Goal: Information Seeking & Learning: Learn about a topic

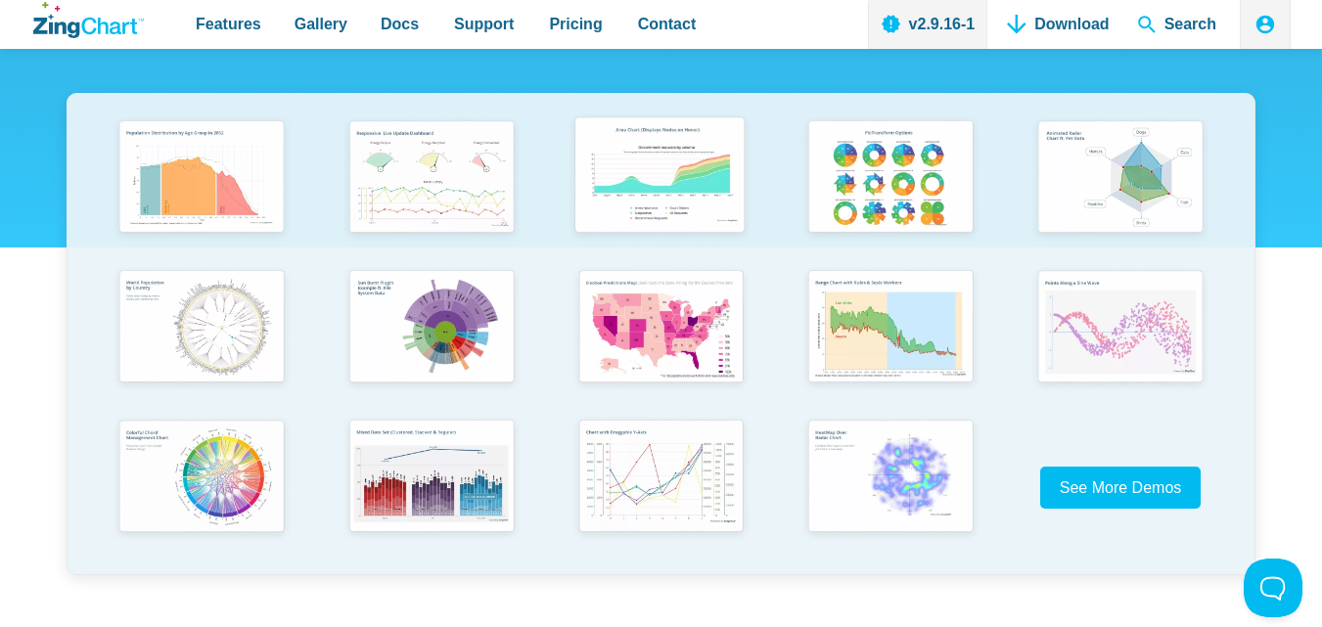
scroll to position [391, 0]
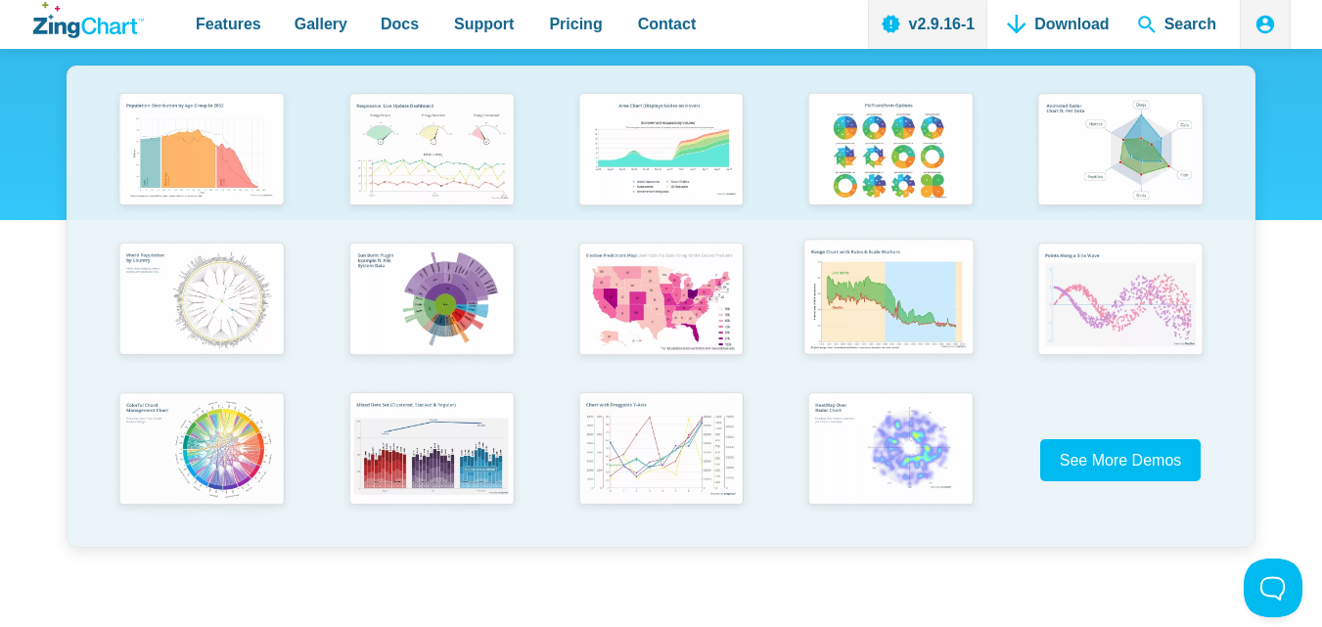
click at [896, 308] on img "App Content" at bounding box center [888, 299] width 189 height 135
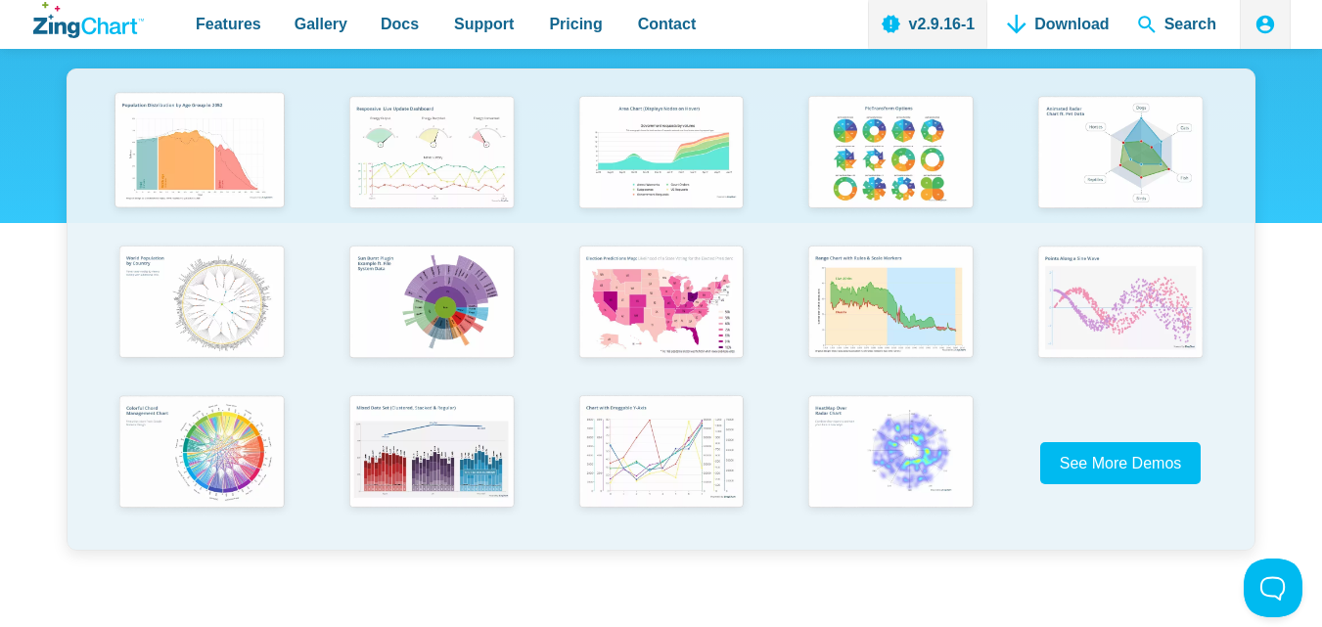
click at [198, 159] on img "App Content" at bounding box center [199, 152] width 189 height 135
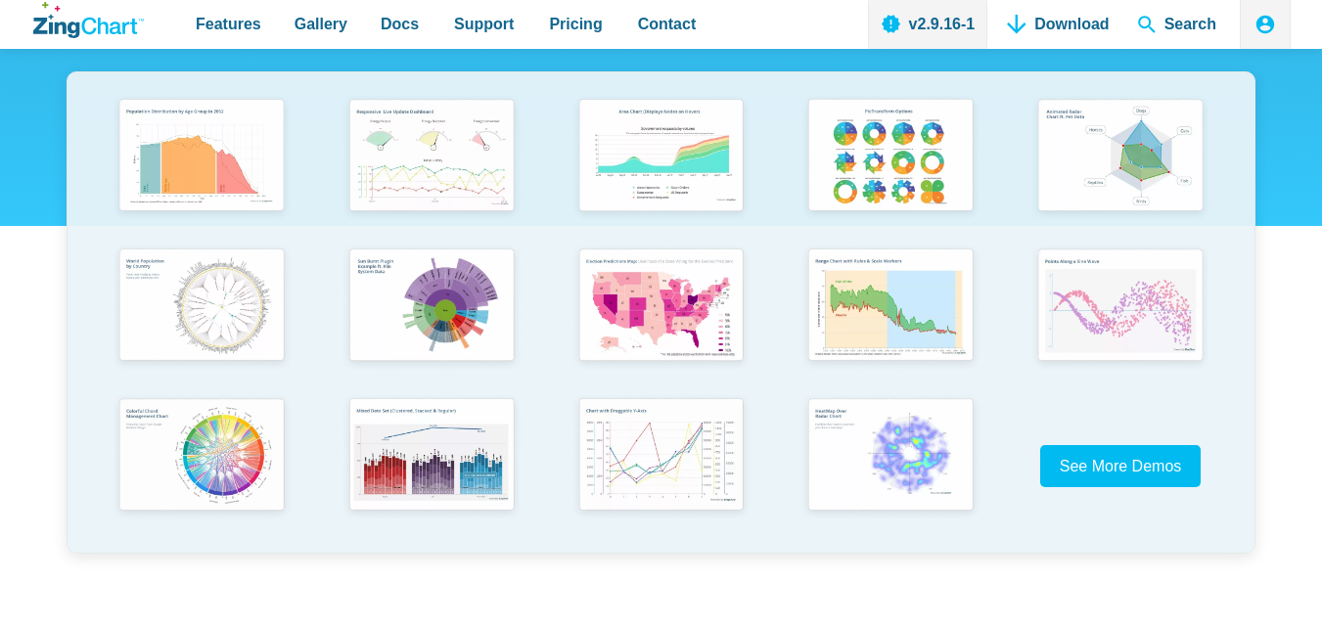
scroll to position [386, 0]
click at [444, 152] on img "App Content" at bounding box center [429, 155] width 189 height 135
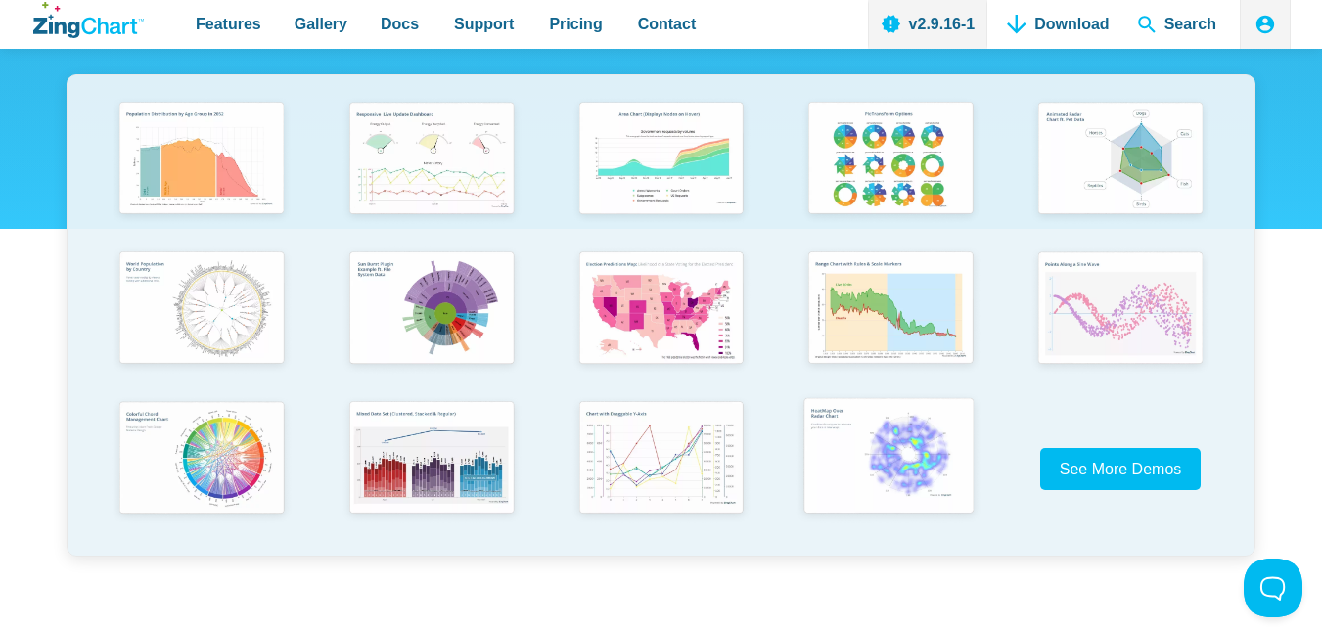
click at [901, 442] on img "App Content" at bounding box center [888, 457] width 189 height 135
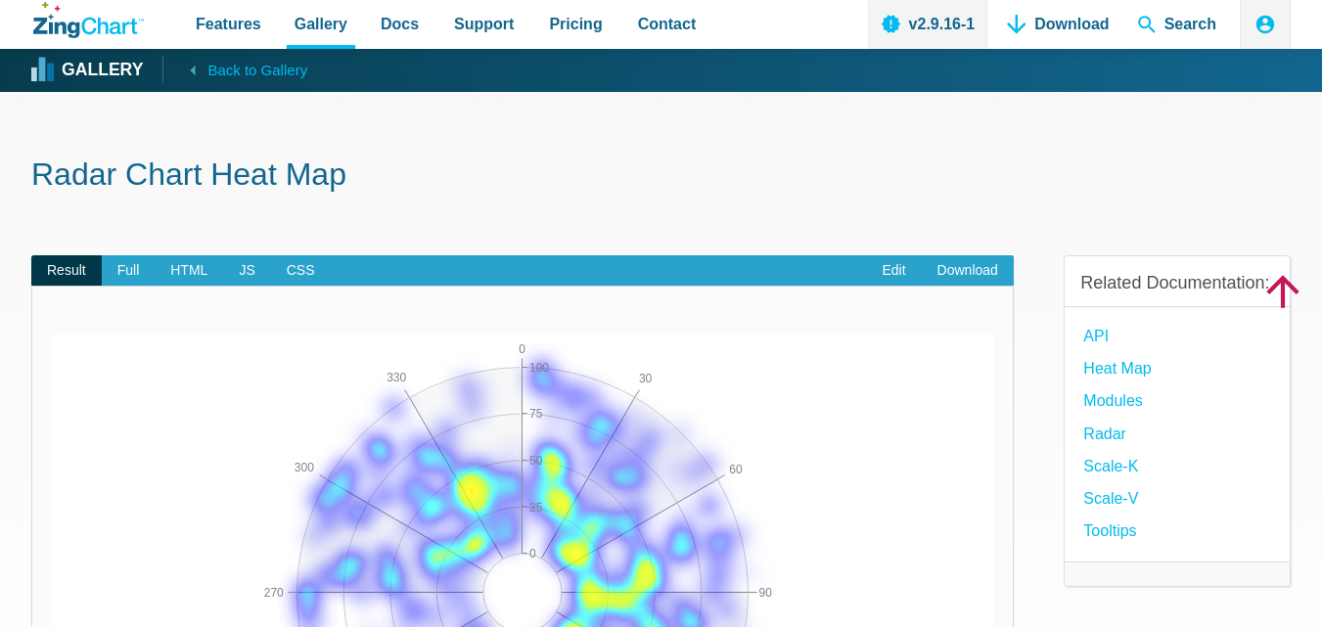
scroll to position [196, 0]
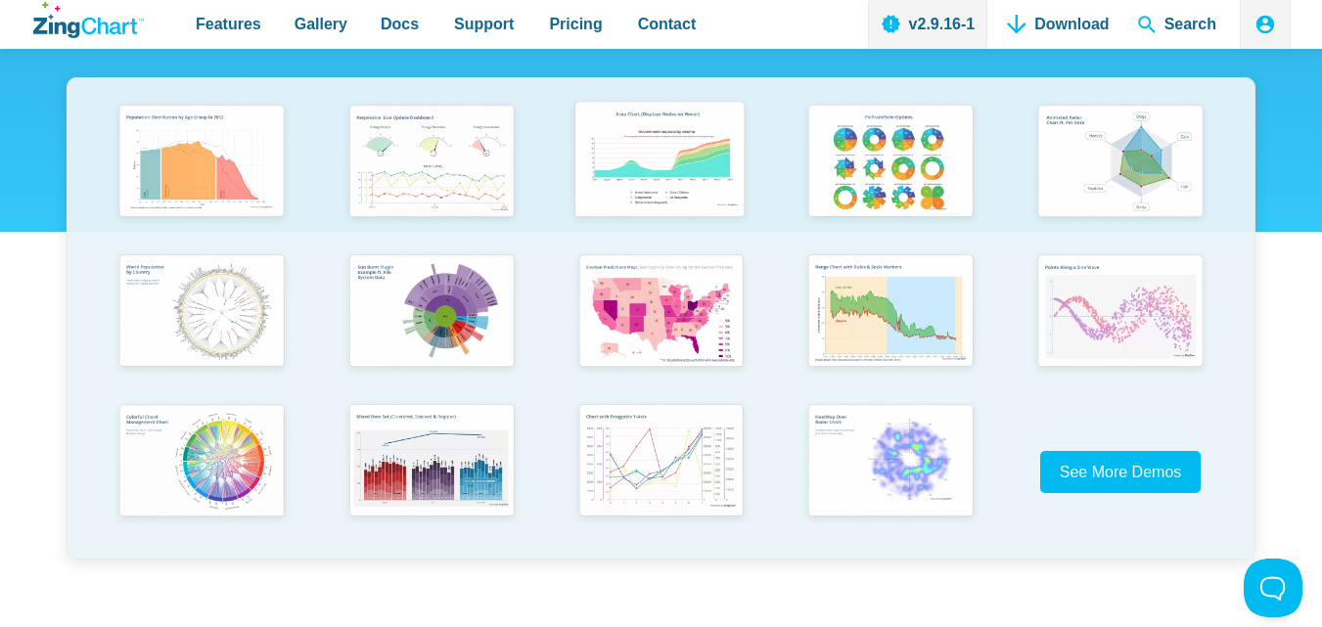
click at [649, 200] on img "App Content" at bounding box center [659, 161] width 189 height 135
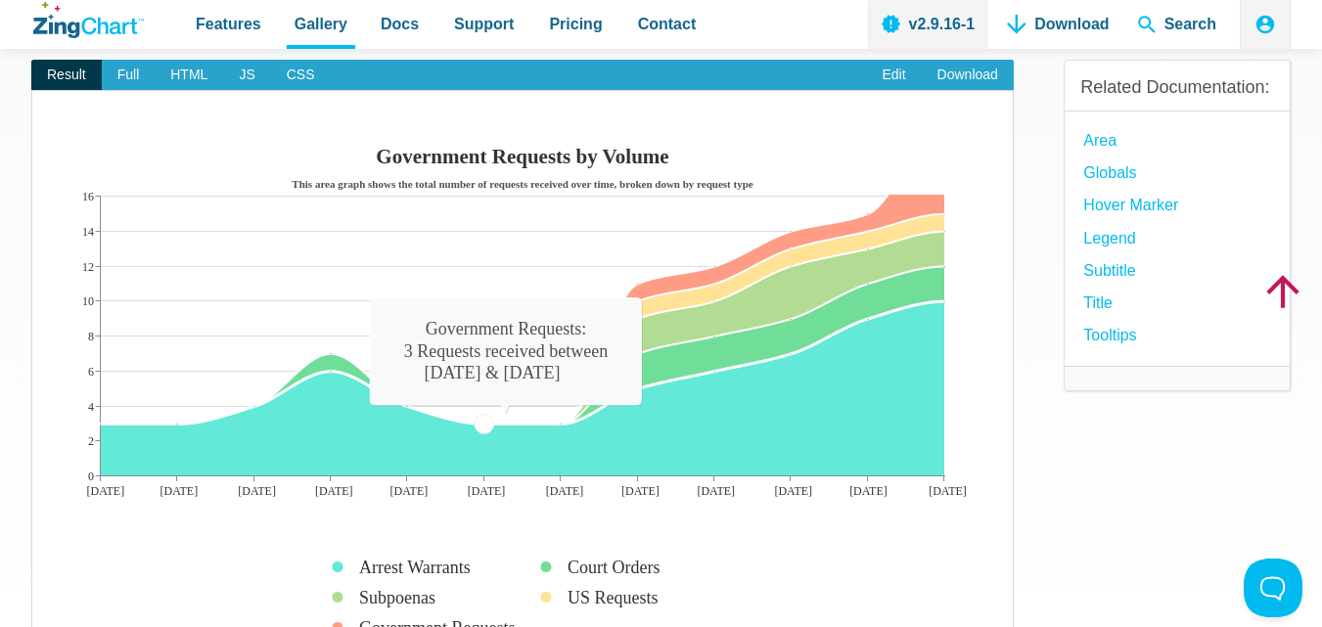
drag, startPoint x: 547, startPoint y: 423, endPoint x: 506, endPoint y: 425, distance: 41.1
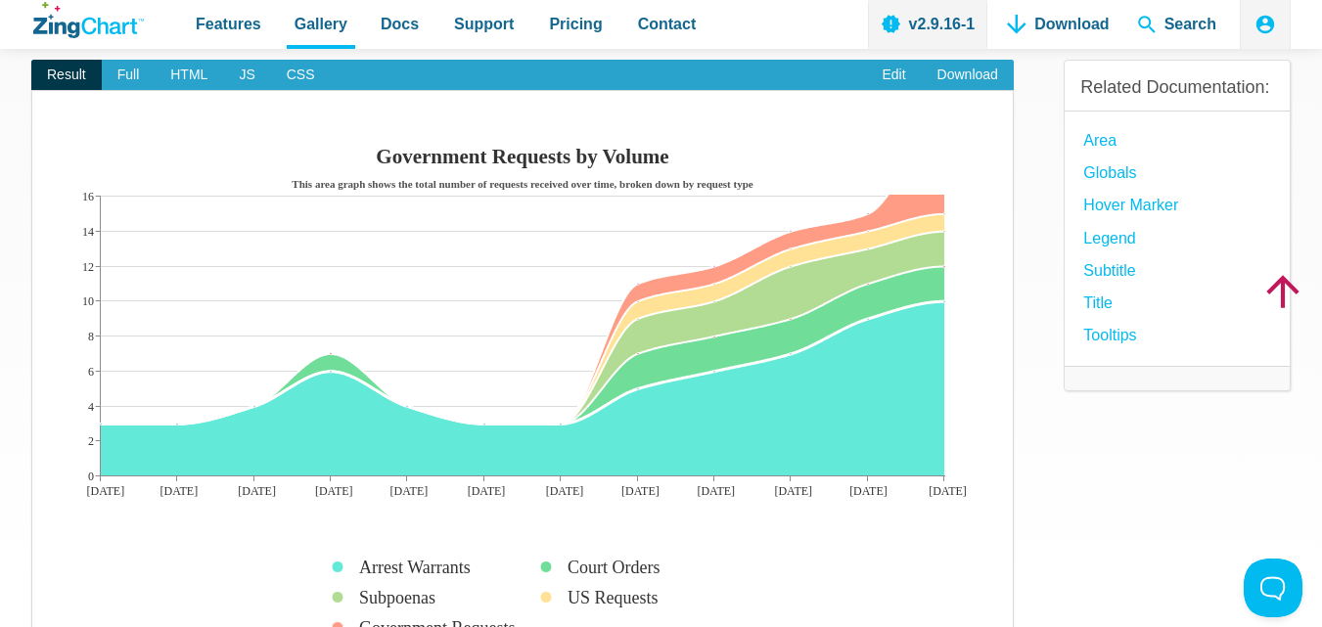
click at [449, 427] on img "App Content" at bounding box center [522, 397] width 941 height 519
drag, startPoint x: 699, startPoint y: 366, endPoint x: 751, endPoint y: 341, distance: 58.2
click at [701, 365] on img "App Content" at bounding box center [522, 397] width 941 height 519
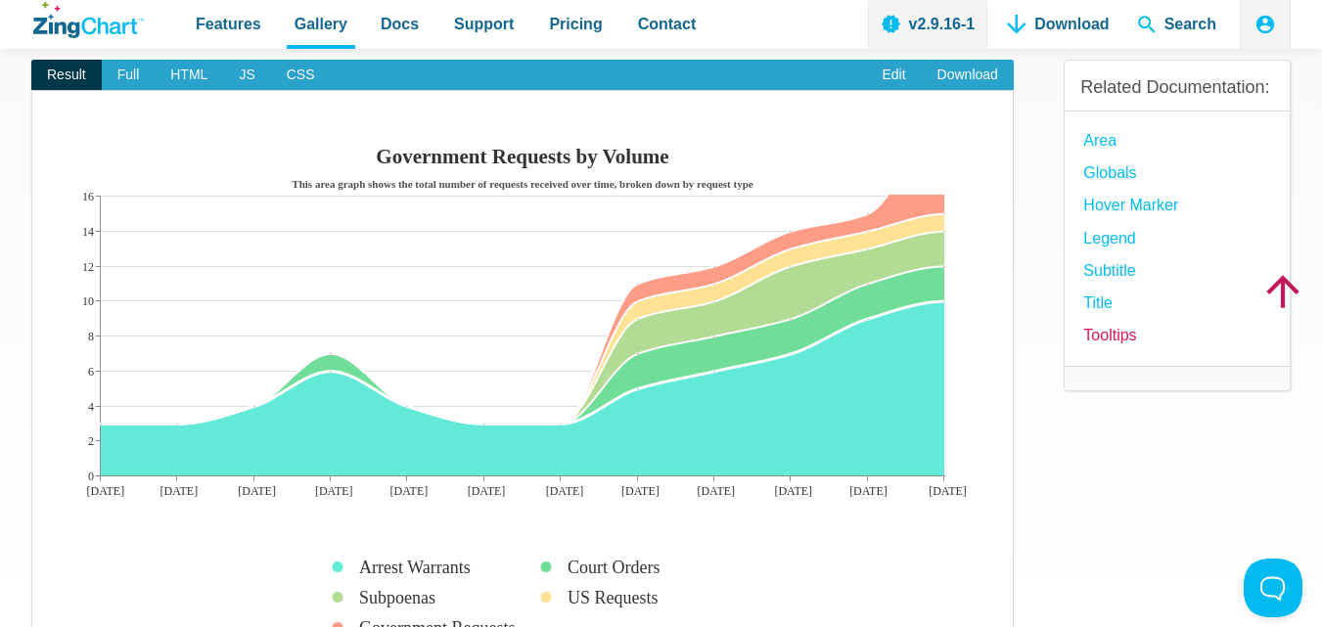
click at [1093, 338] on link "Tooltips" at bounding box center [1109, 335] width 53 height 26
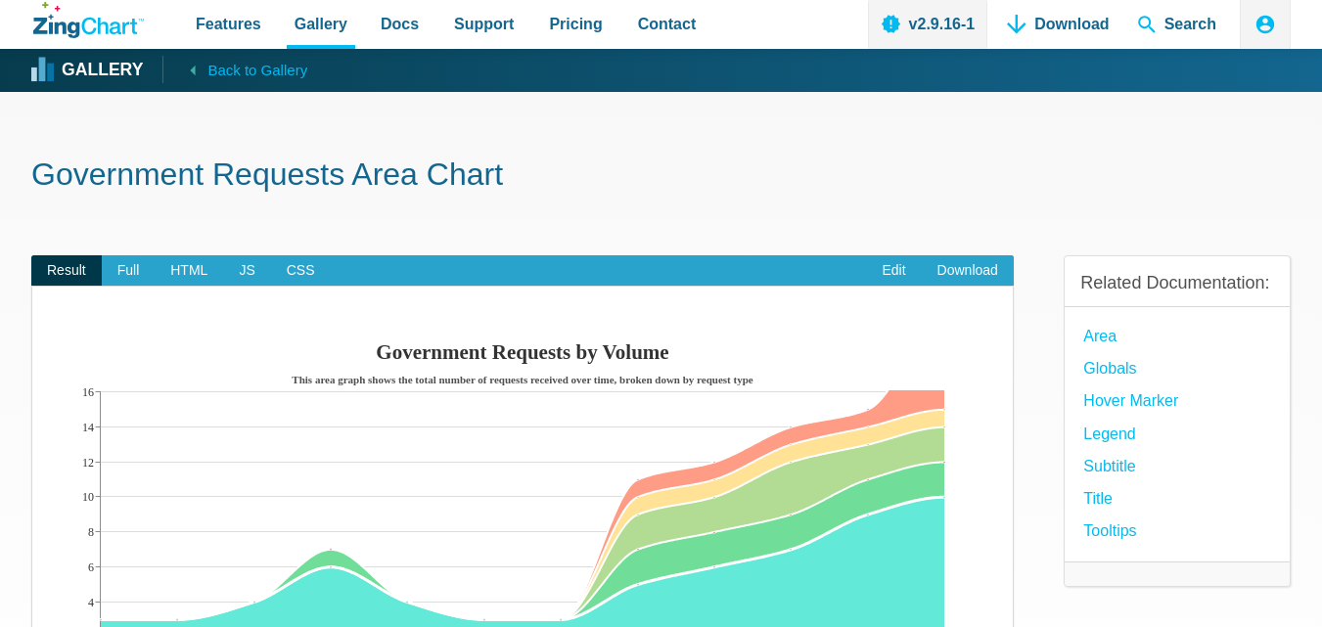
click at [1137, 340] on li "Area" at bounding box center [1178, 336] width 191 height 26
click at [1107, 340] on link "Area" at bounding box center [1099, 336] width 33 height 26
click at [1122, 414] on link "Hover Marker" at bounding box center [1130, 400] width 95 height 26
click at [1111, 371] on link "globals" at bounding box center [1109, 368] width 53 height 26
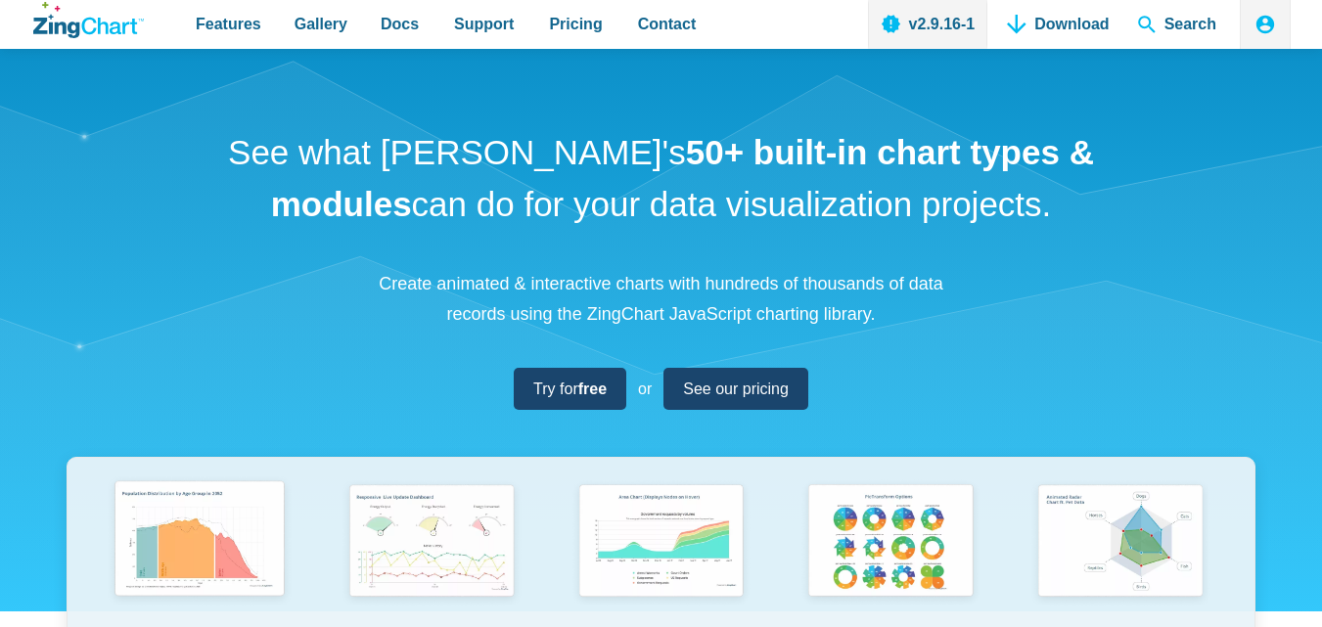
scroll to position [377, 0]
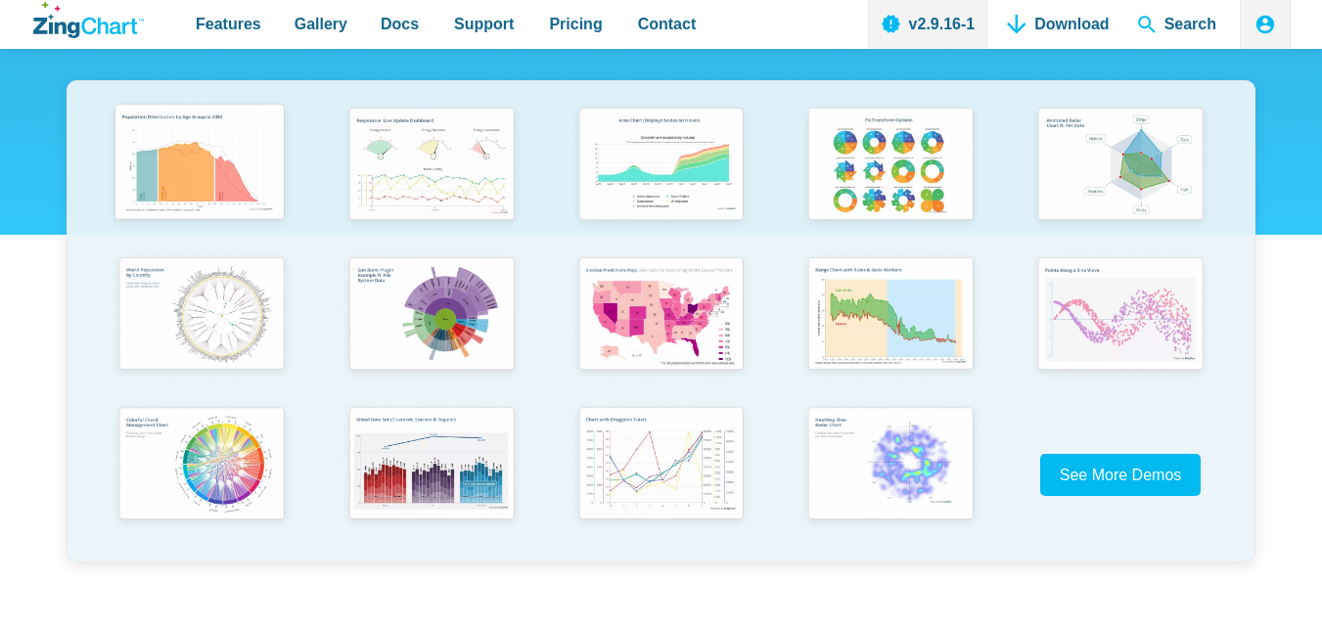
click at [164, 146] on img "App Content" at bounding box center [199, 164] width 189 height 135
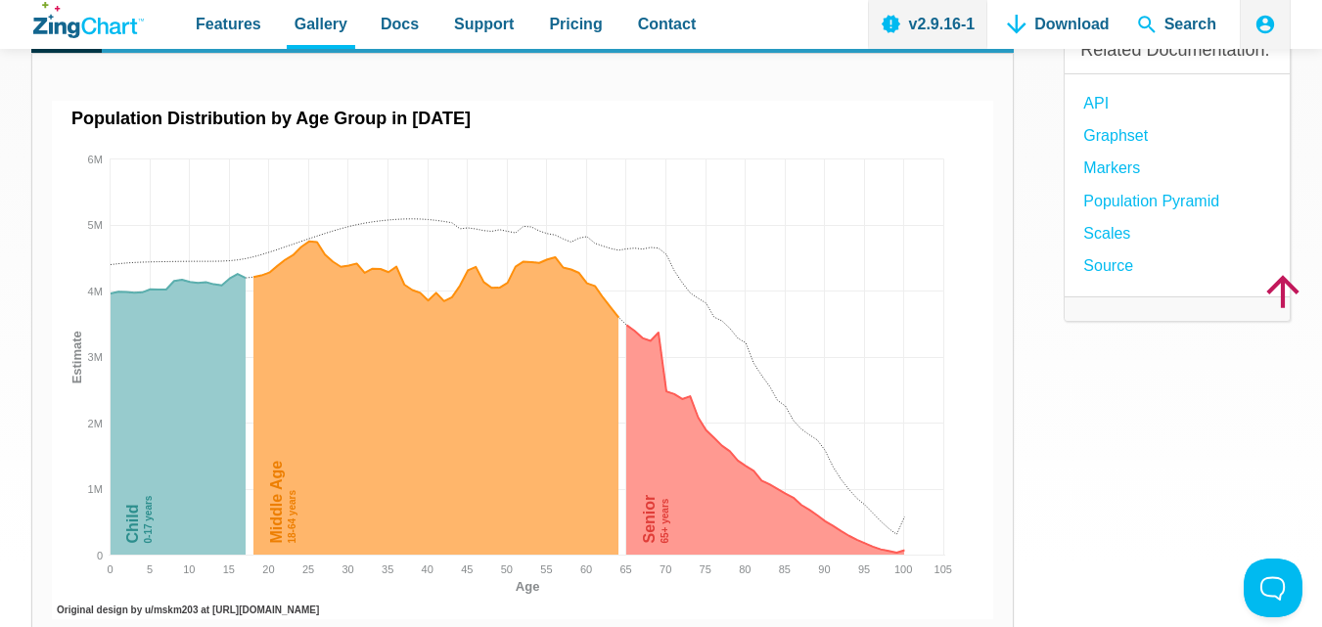
scroll to position [196, 0]
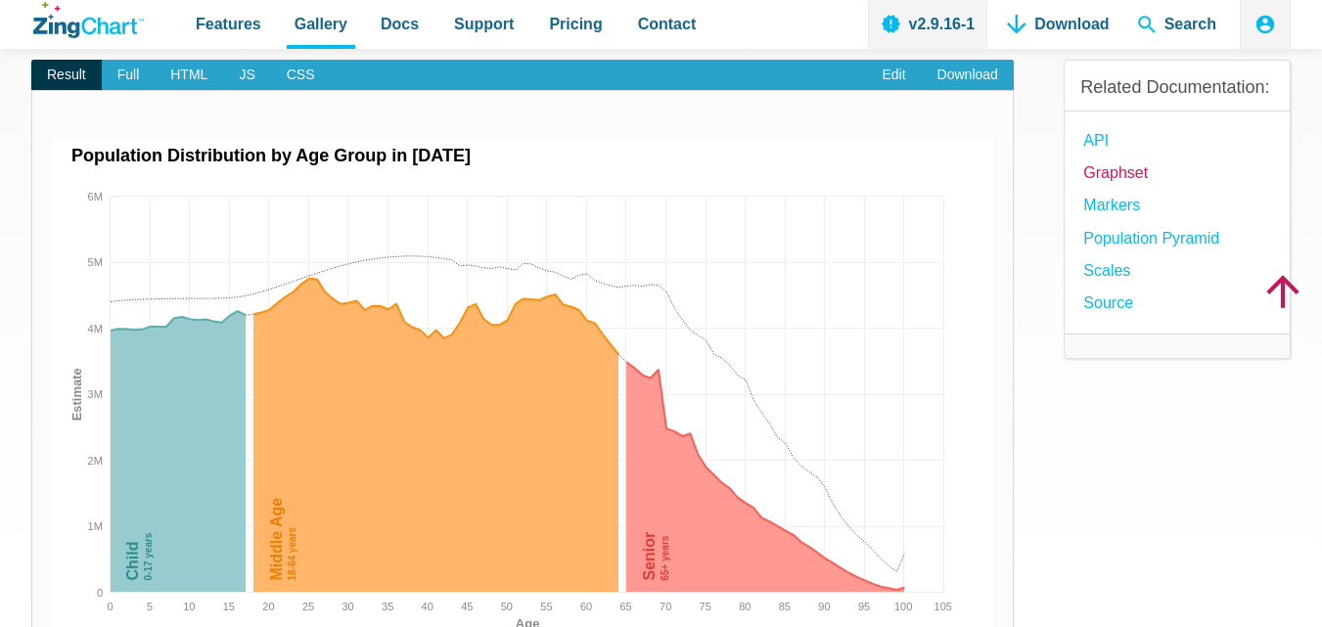
scroll to position [196, 0]
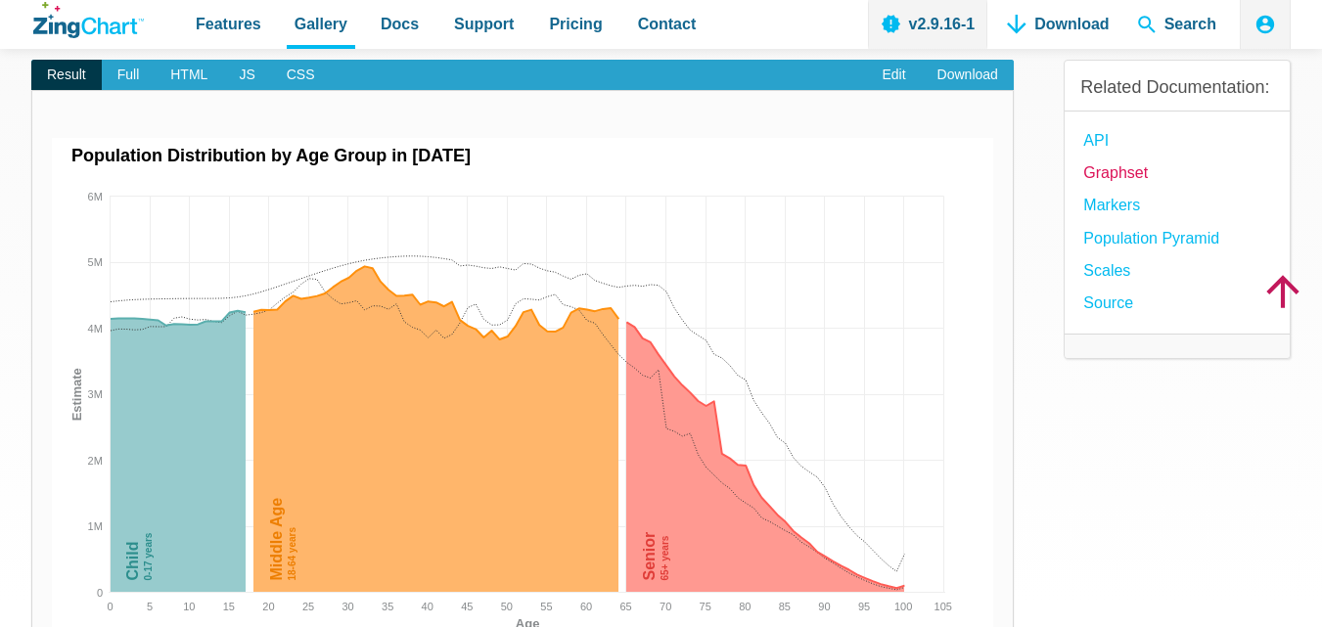
click at [1137, 181] on link "Graphset" at bounding box center [1115, 172] width 65 height 26
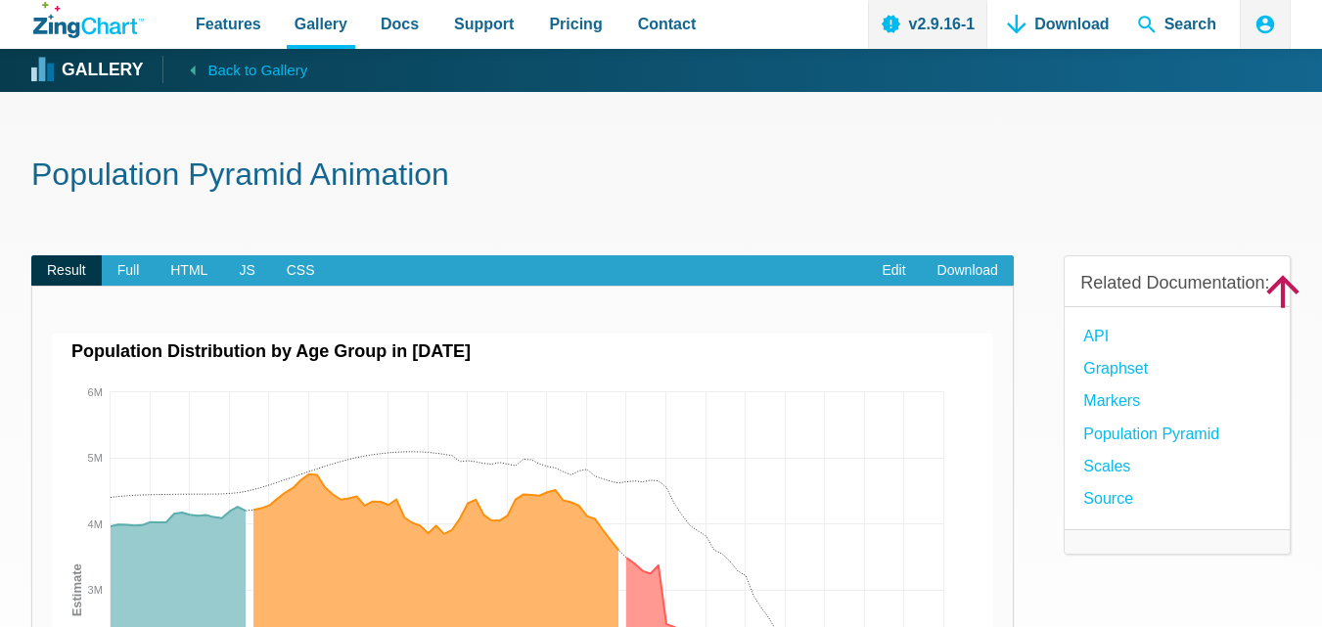
scroll to position [196, 0]
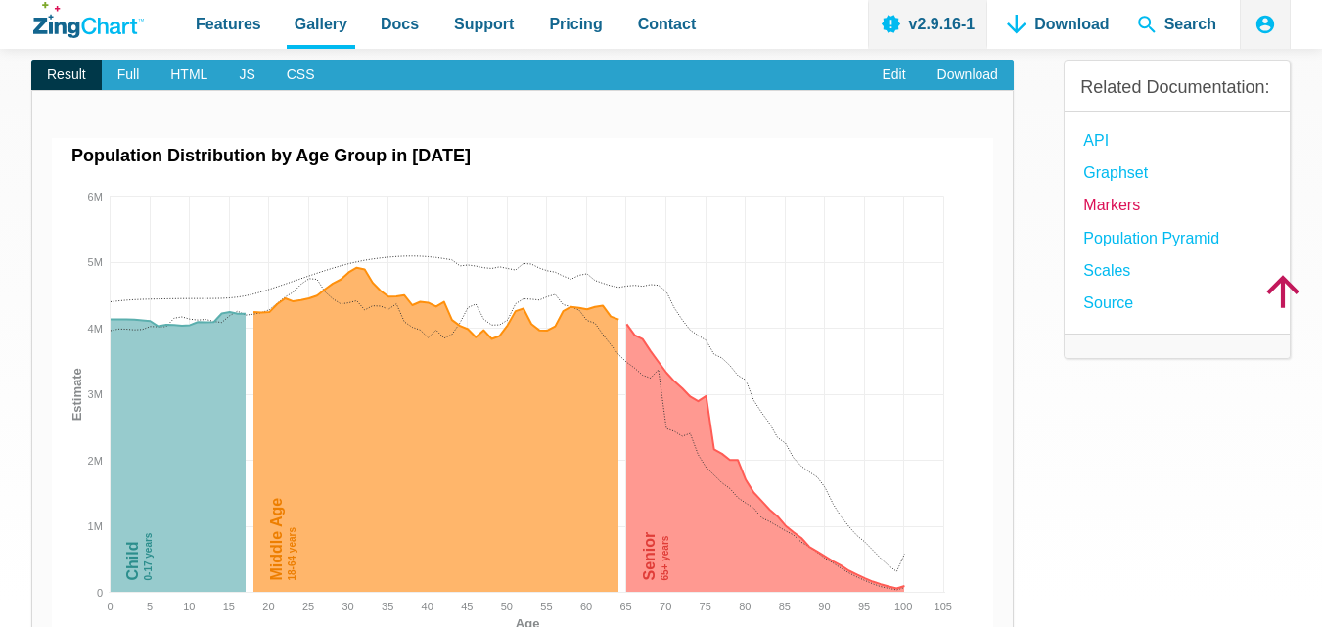
click at [1113, 216] on link "Markers" at bounding box center [1111, 205] width 57 height 26
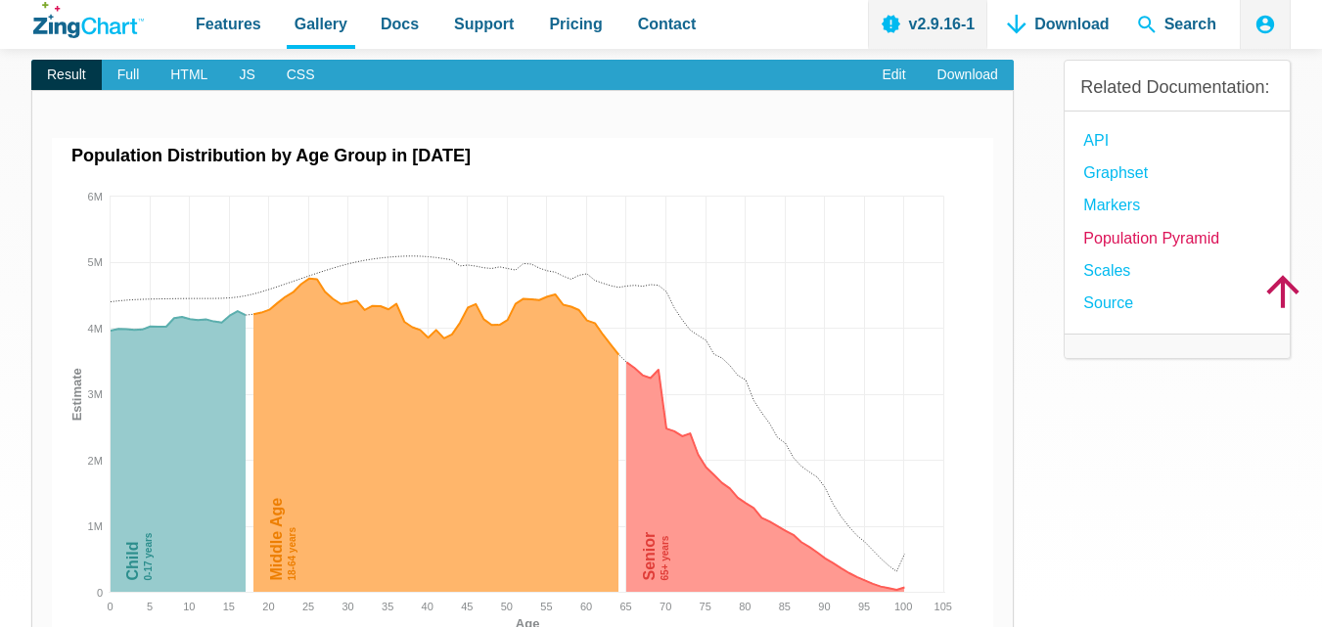
scroll to position [196, 0]
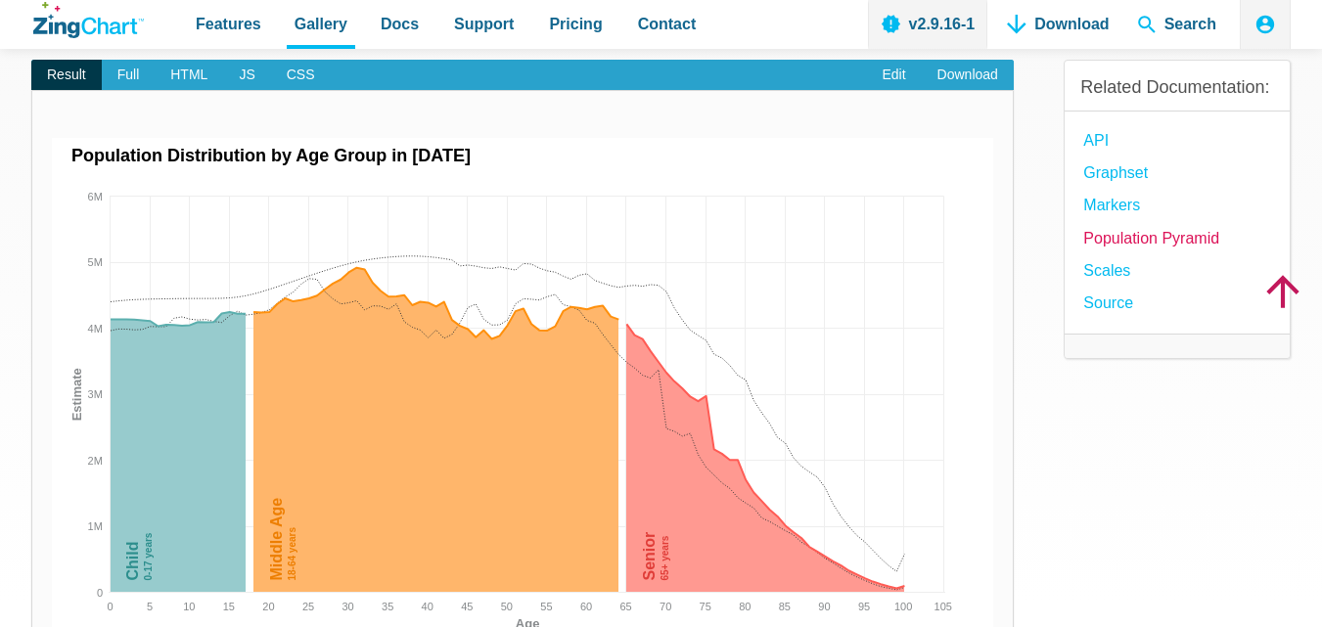
click at [1152, 239] on link "Population Pyramid" at bounding box center [1151, 238] width 136 height 26
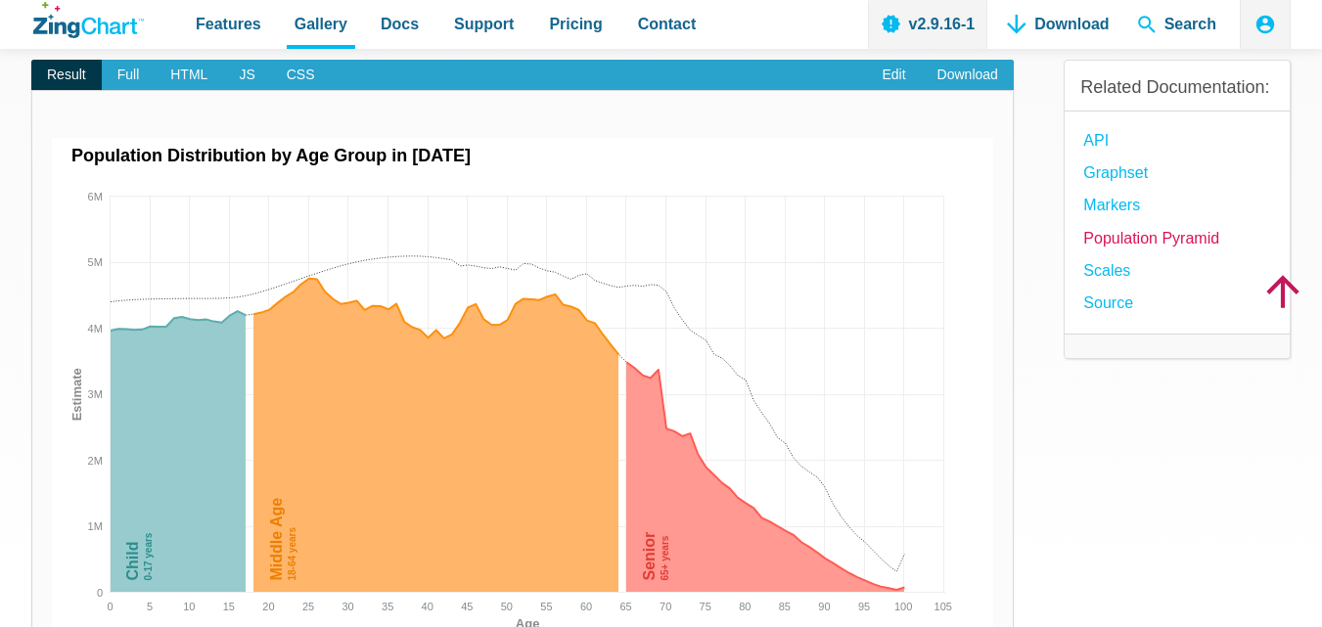
scroll to position [196, 0]
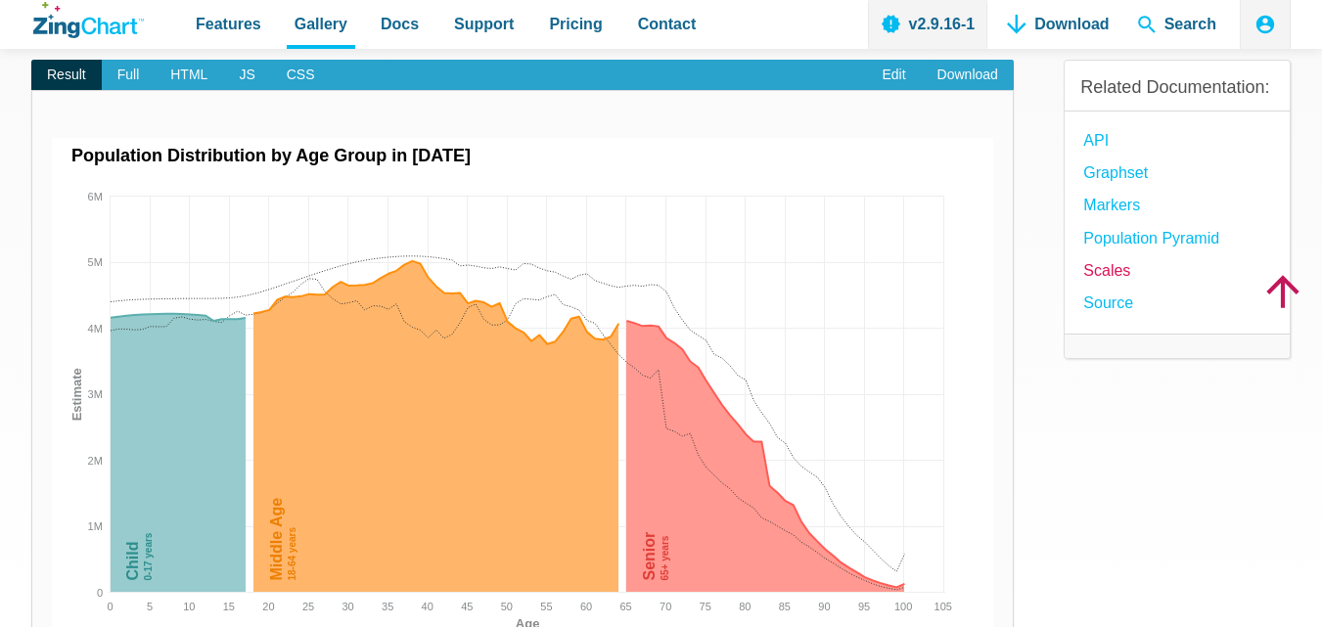
click at [1092, 269] on link "Scales" at bounding box center [1106, 270] width 47 height 26
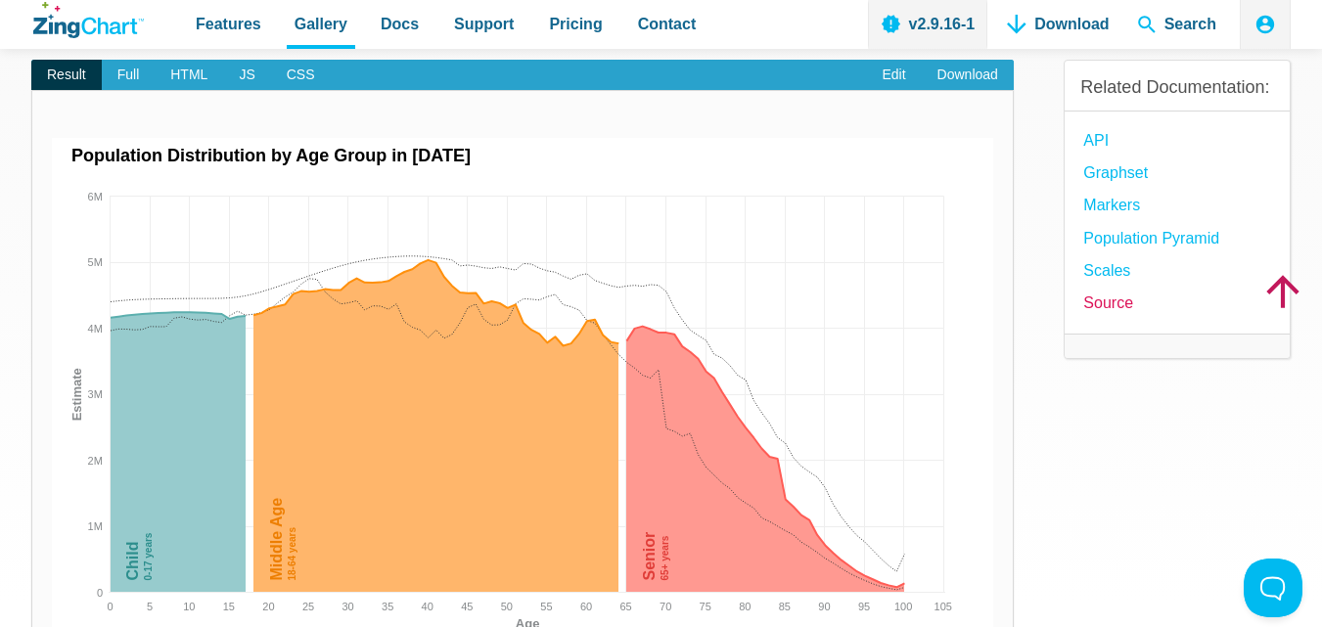
click at [1112, 303] on link "source" at bounding box center [1108, 303] width 50 height 26
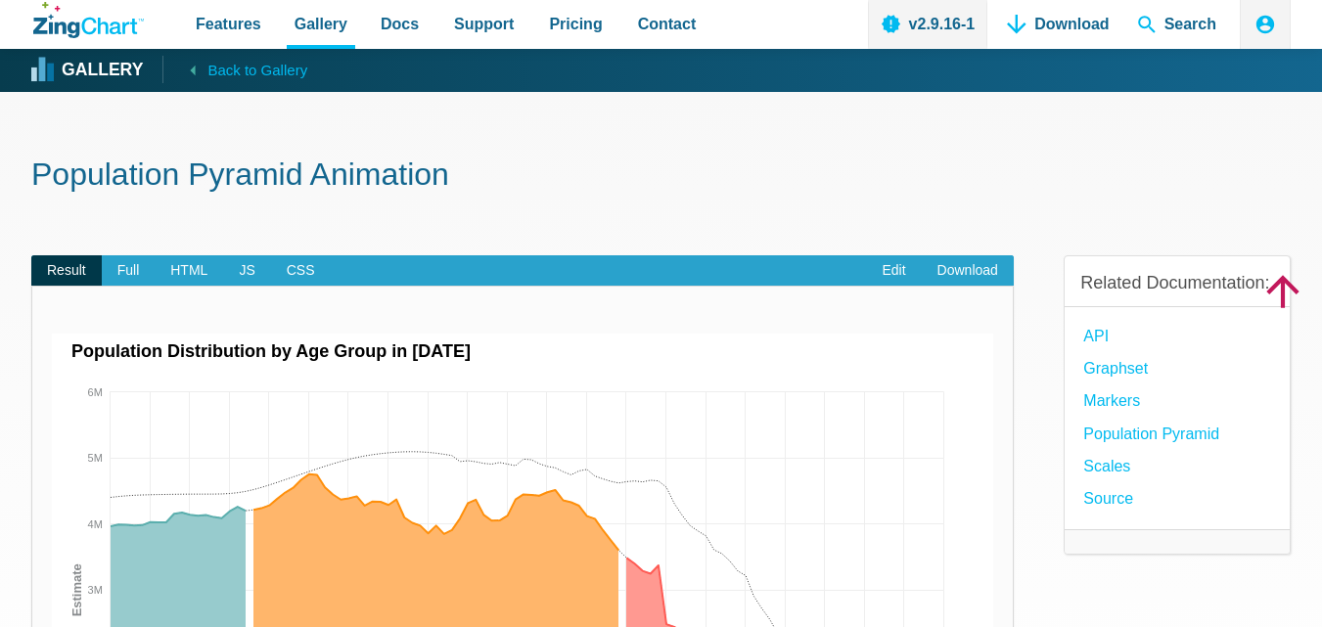
scroll to position [196, 0]
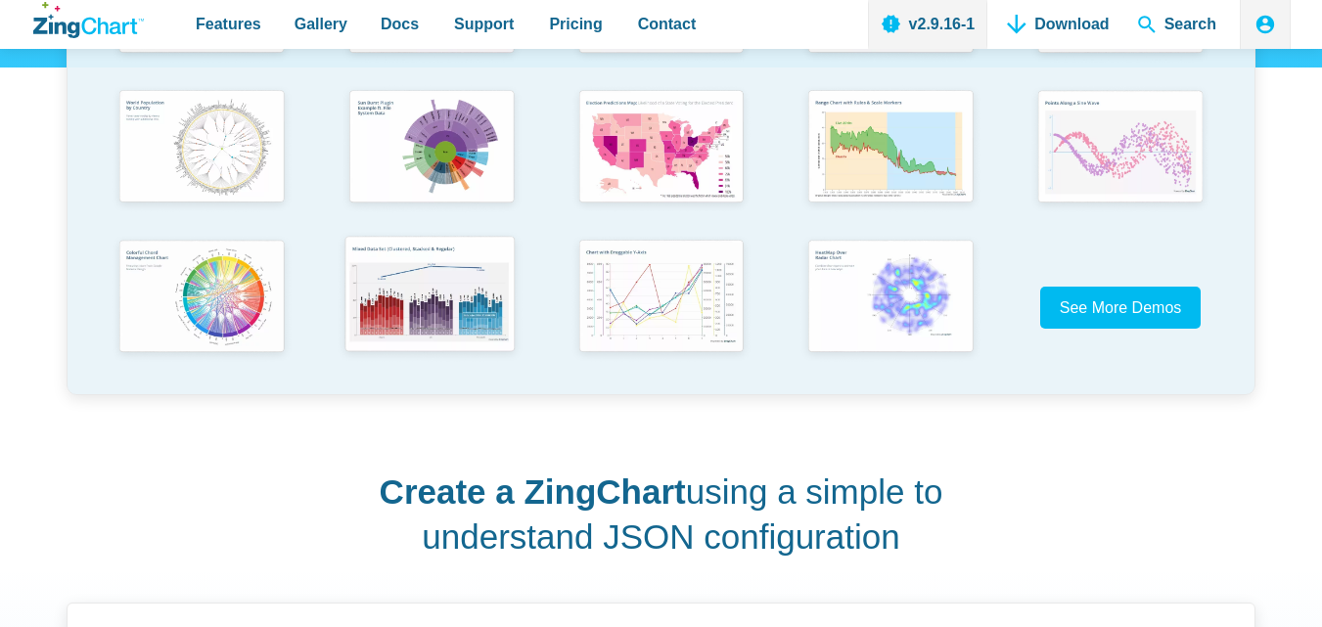
scroll to position [276, 0]
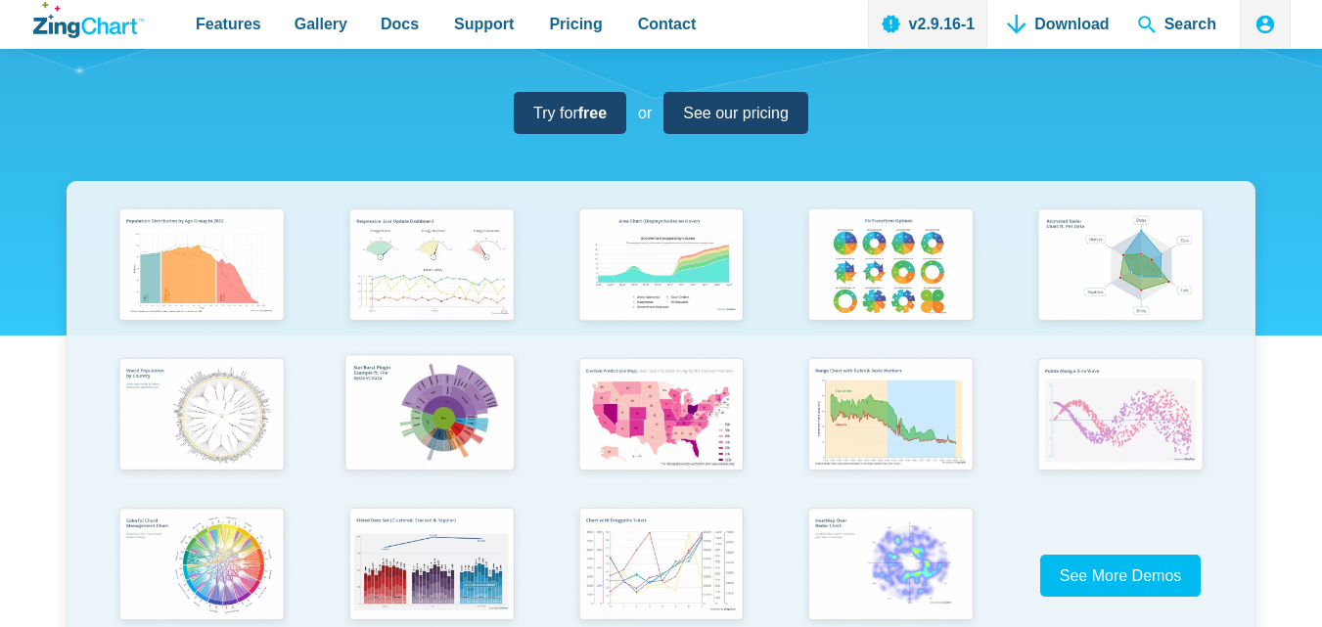
click at [458, 413] on img "App Content" at bounding box center [429, 414] width 189 height 135
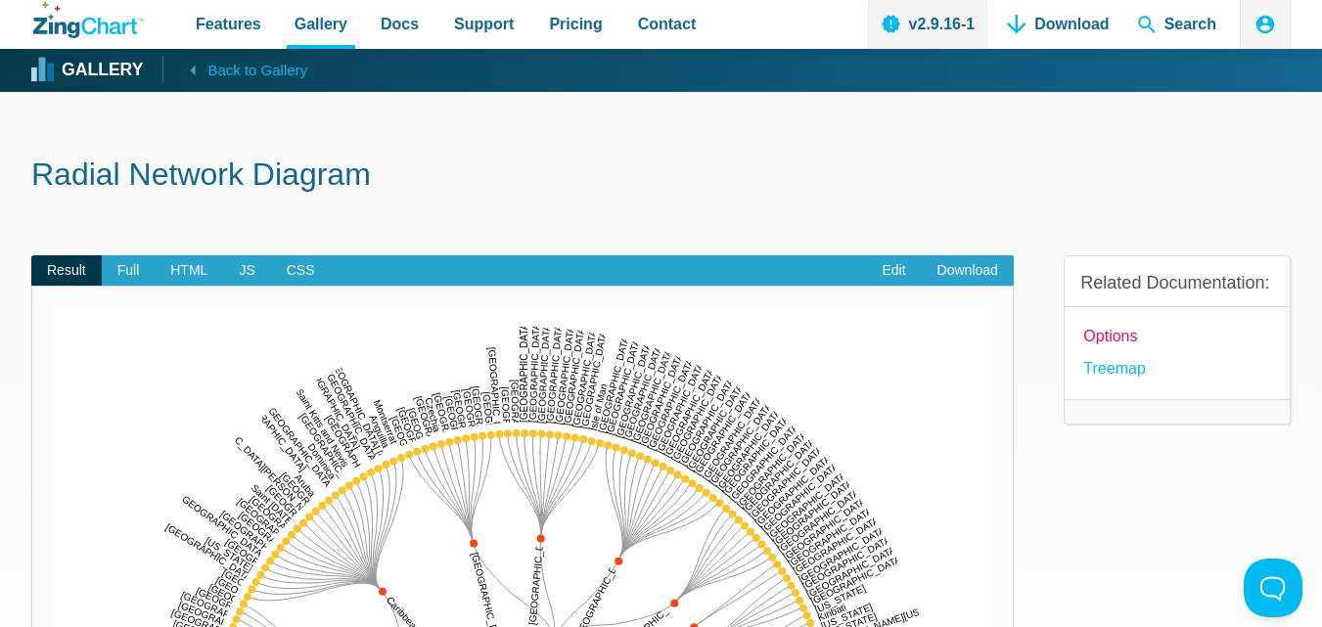
click at [1126, 340] on link "options" at bounding box center [1110, 336] width 54 height 26
click at [1116, 358] on link "Treemap" at bounding box center [1114, 368] width 62 height 26
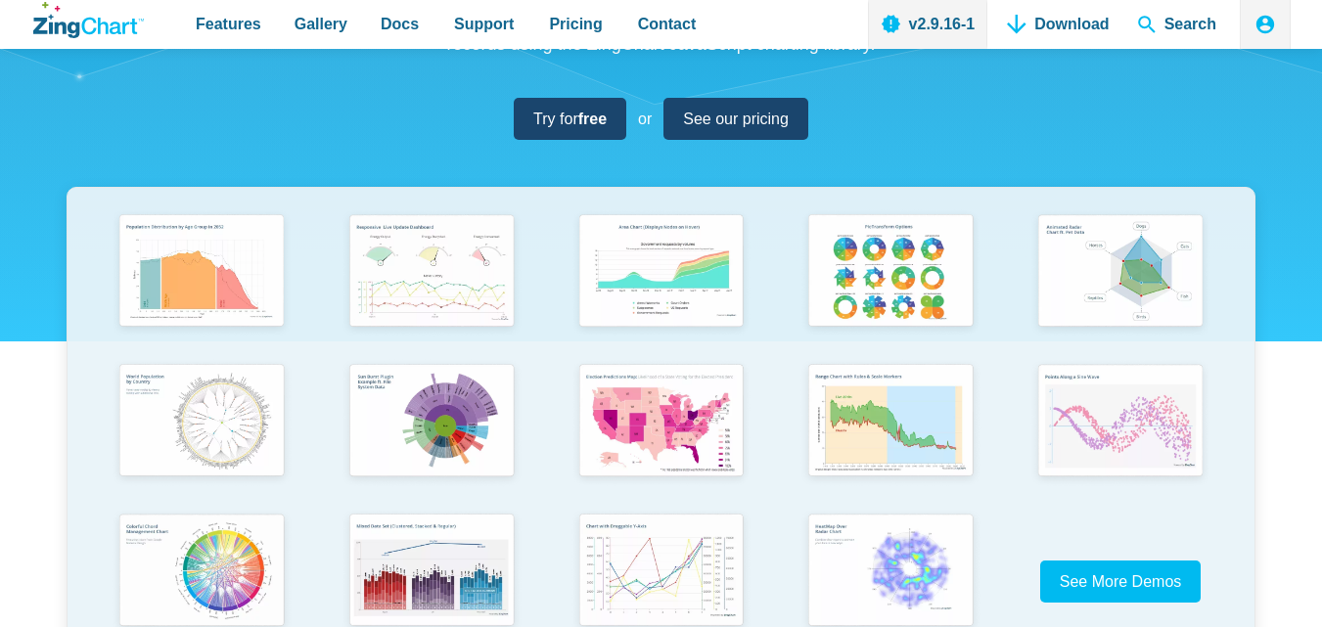
scroll to position [564, 0]
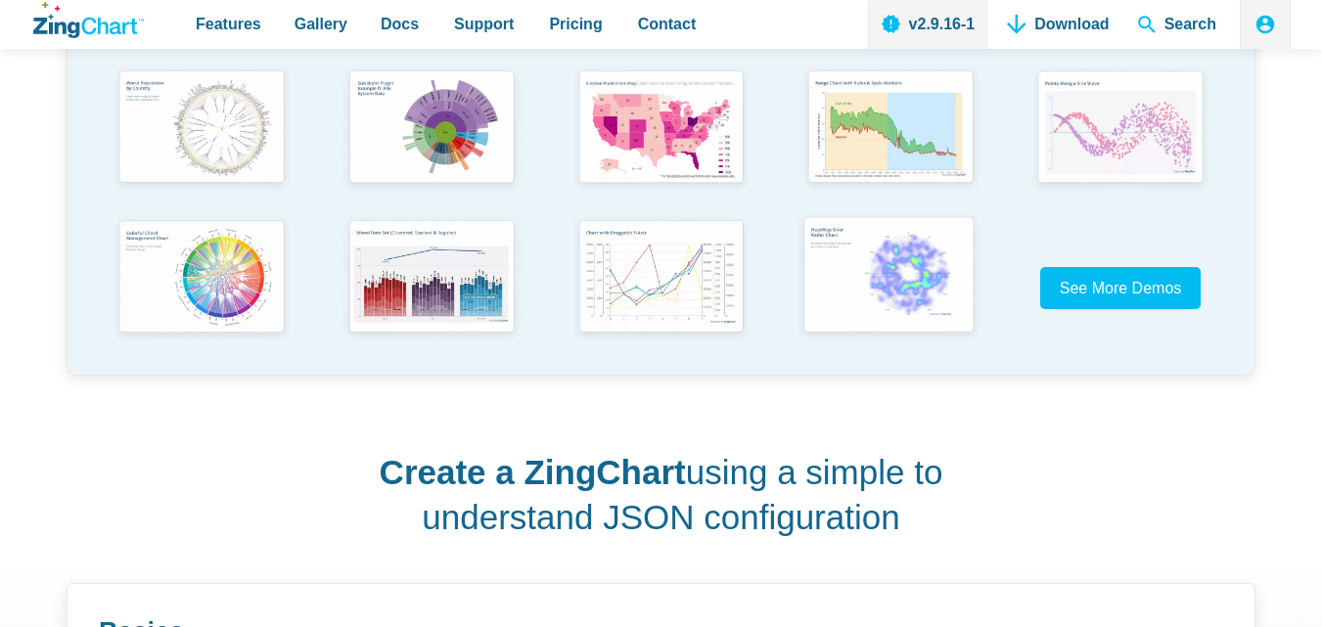
click at [846, 288] on img "App Content" at bounding box center [888, 276] width 189 height 135
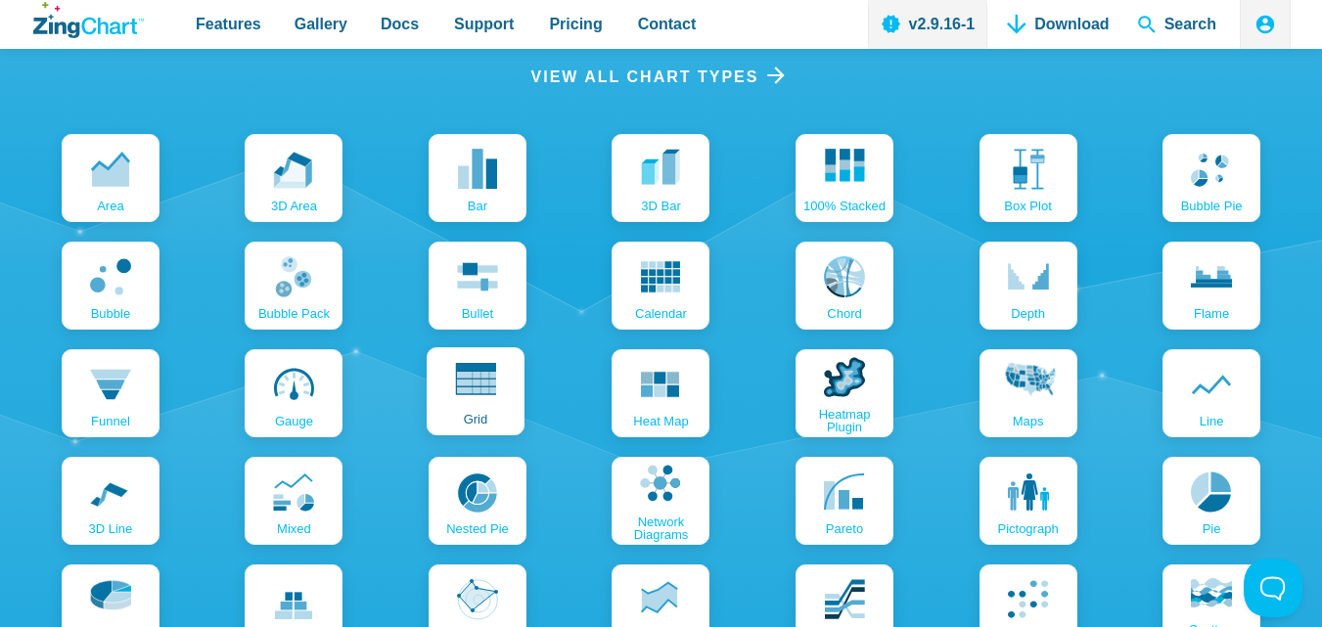
scroll to position [2031, 0]
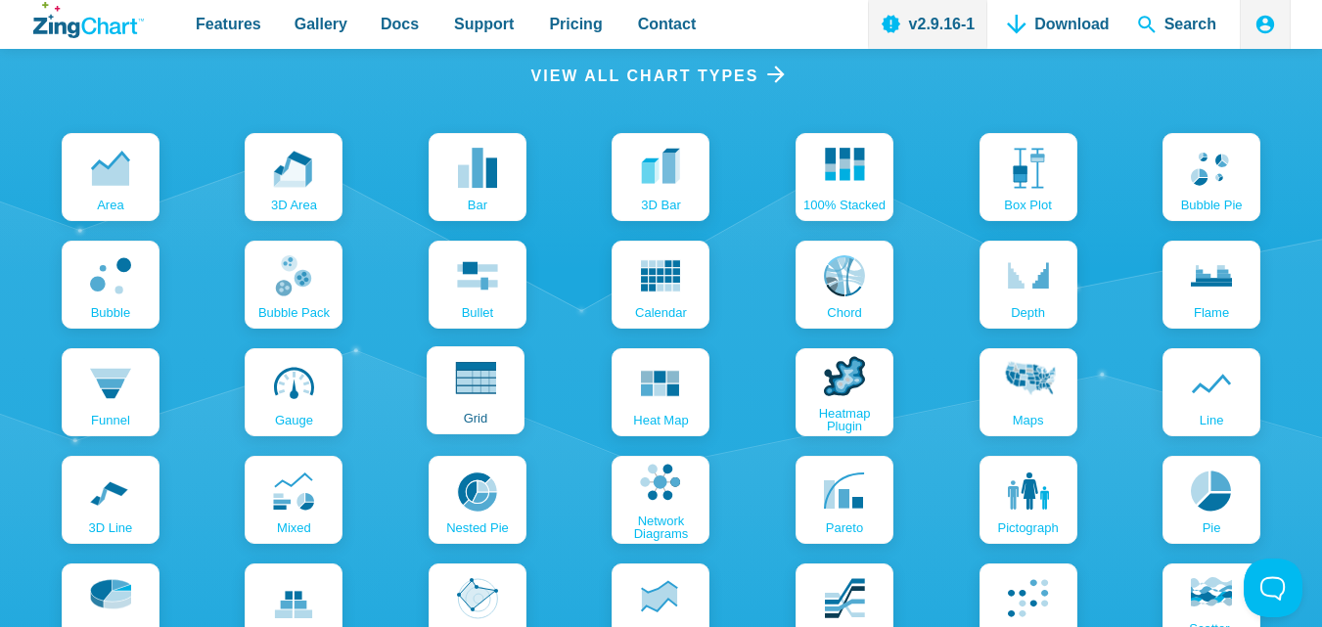
click at [501, 392] on link "grid" at bounding box center [476, 390] width 98 height 88
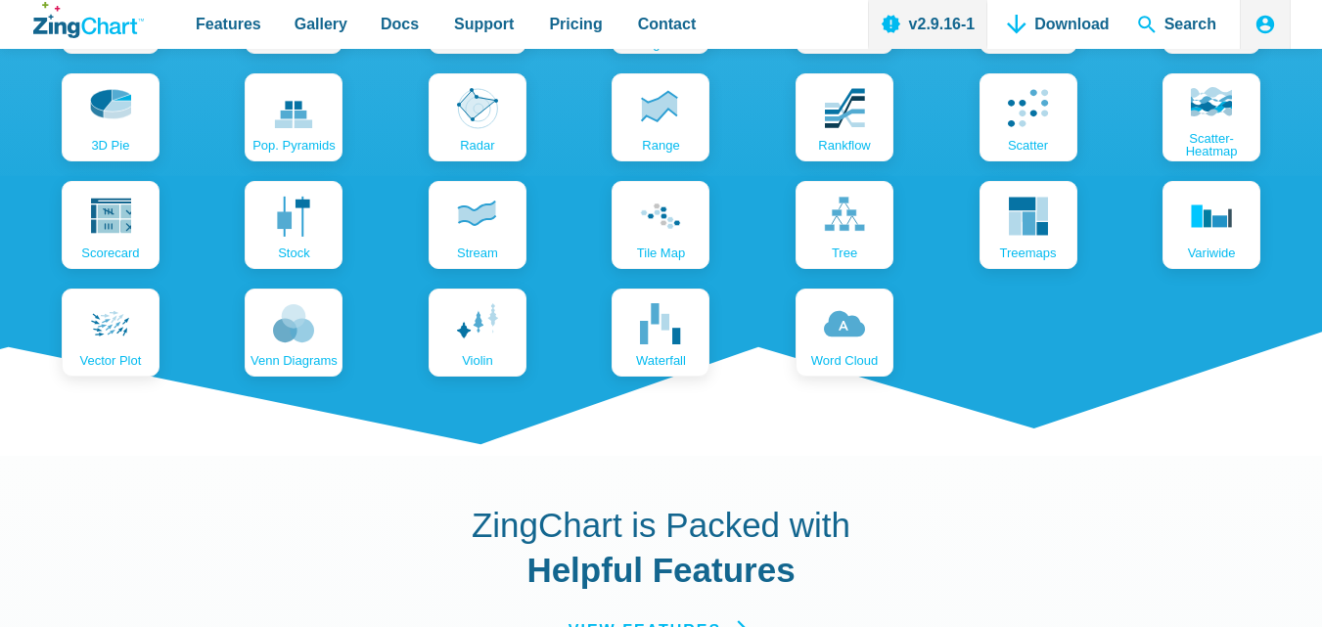
scroll to position [2228, 0]
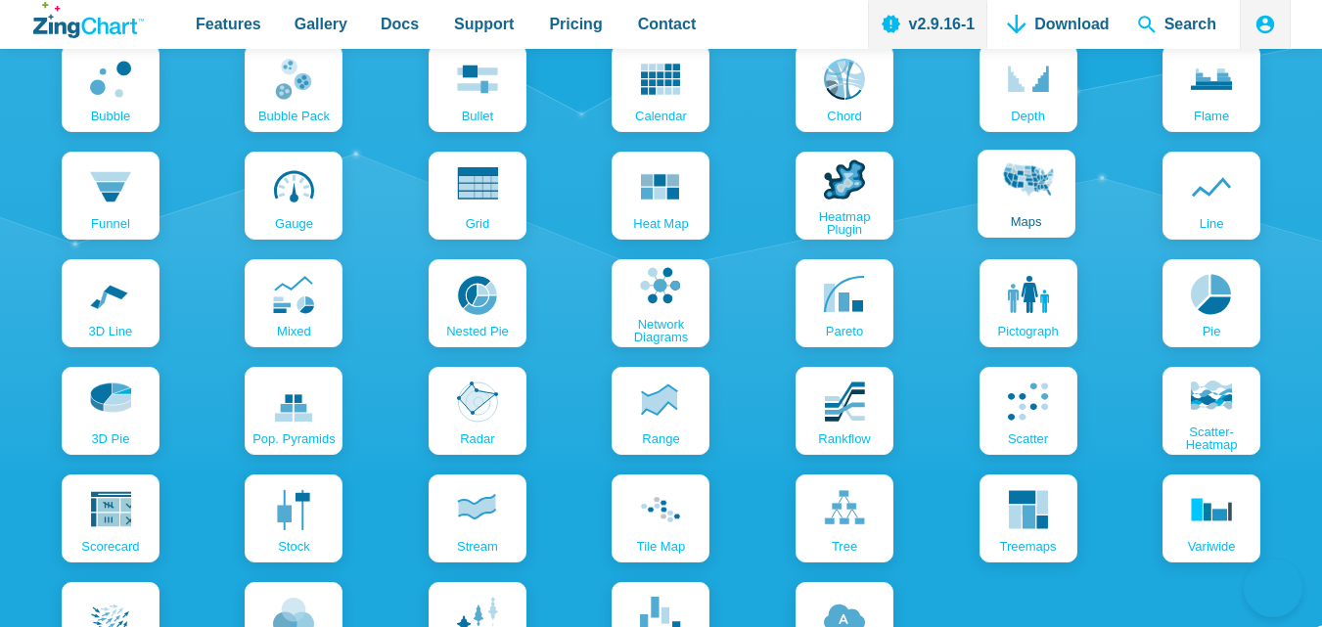
click at [1021, 212] on icon "App Content" at bounding box center [1026, 188] width 54 height 54
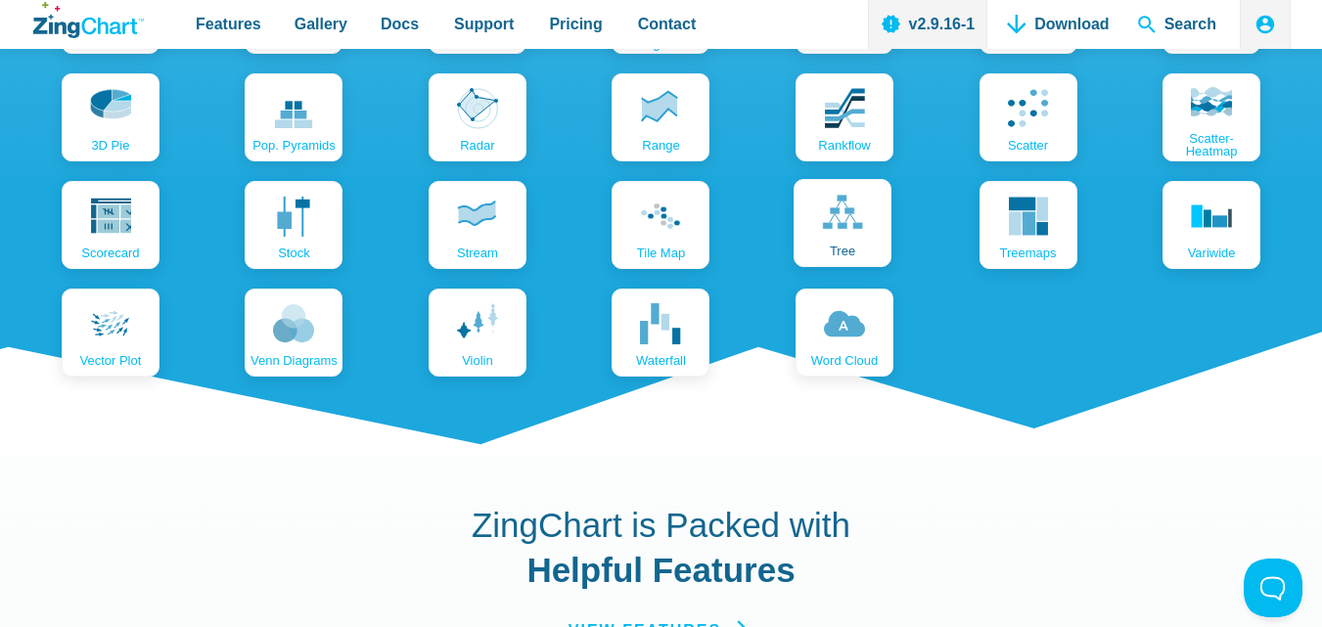
click at [842, 222] on icon "App Content" at bounding box center [842, 214] width 41 height 41
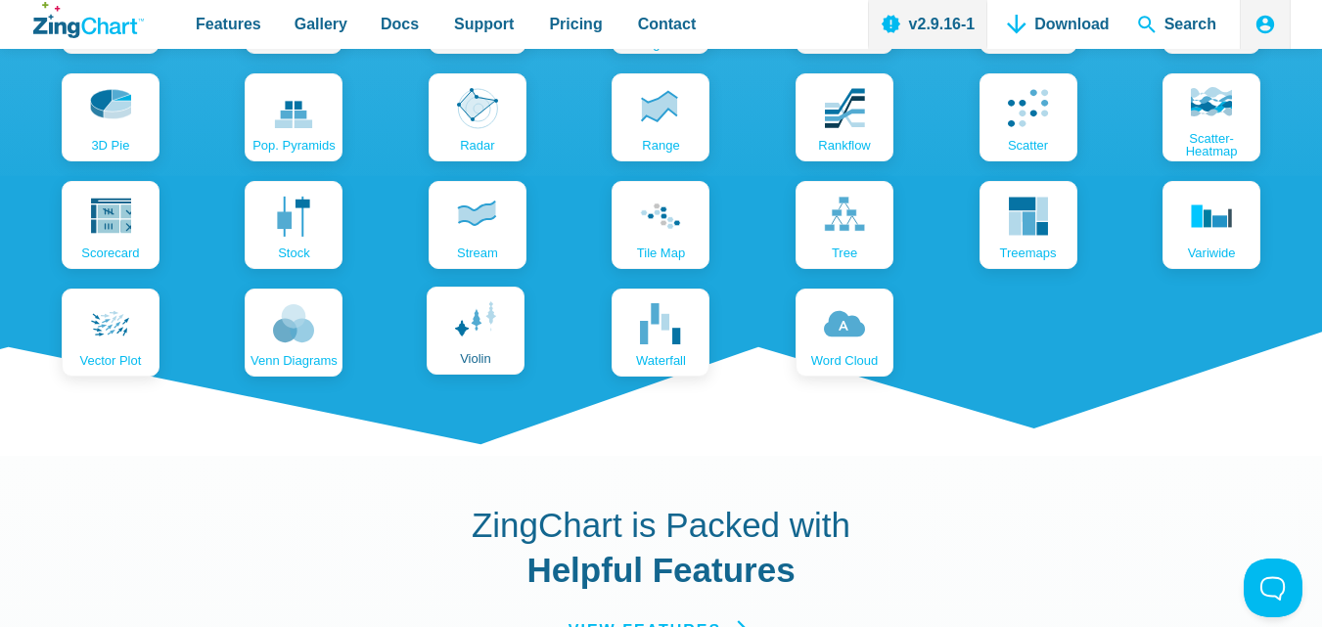
click at [479, 359] on span "violin" at bounding box center [475, 358] width 31 height 13
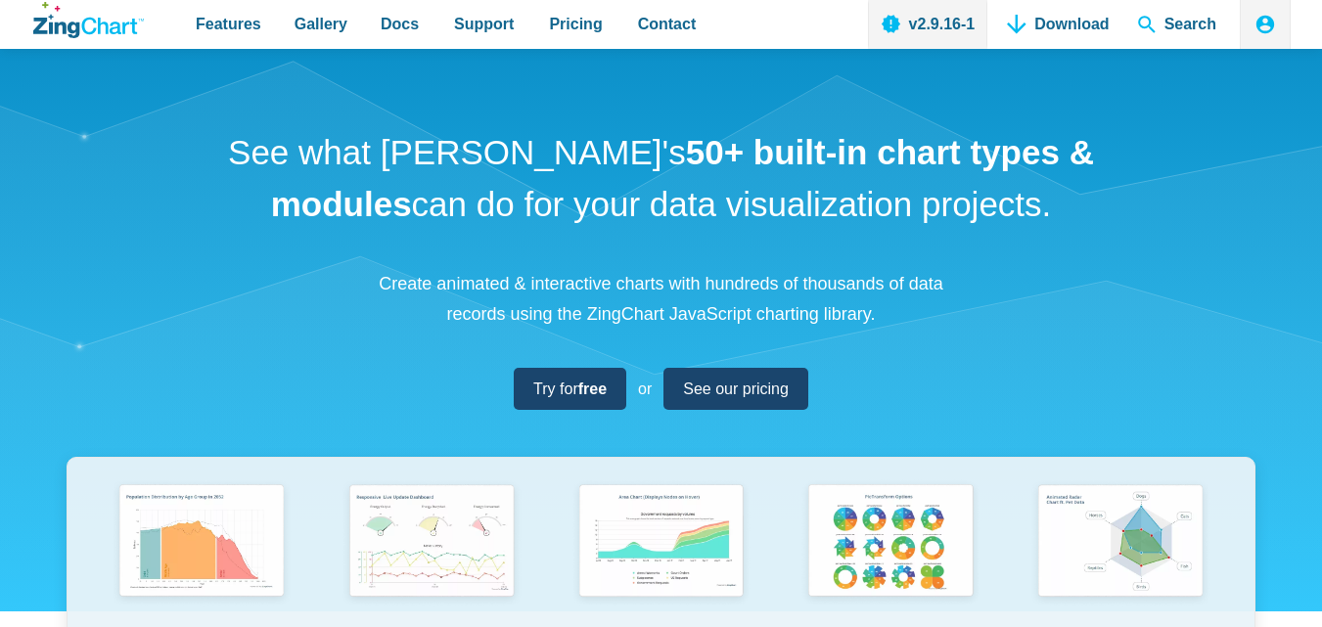
scroll to position [685, 0]
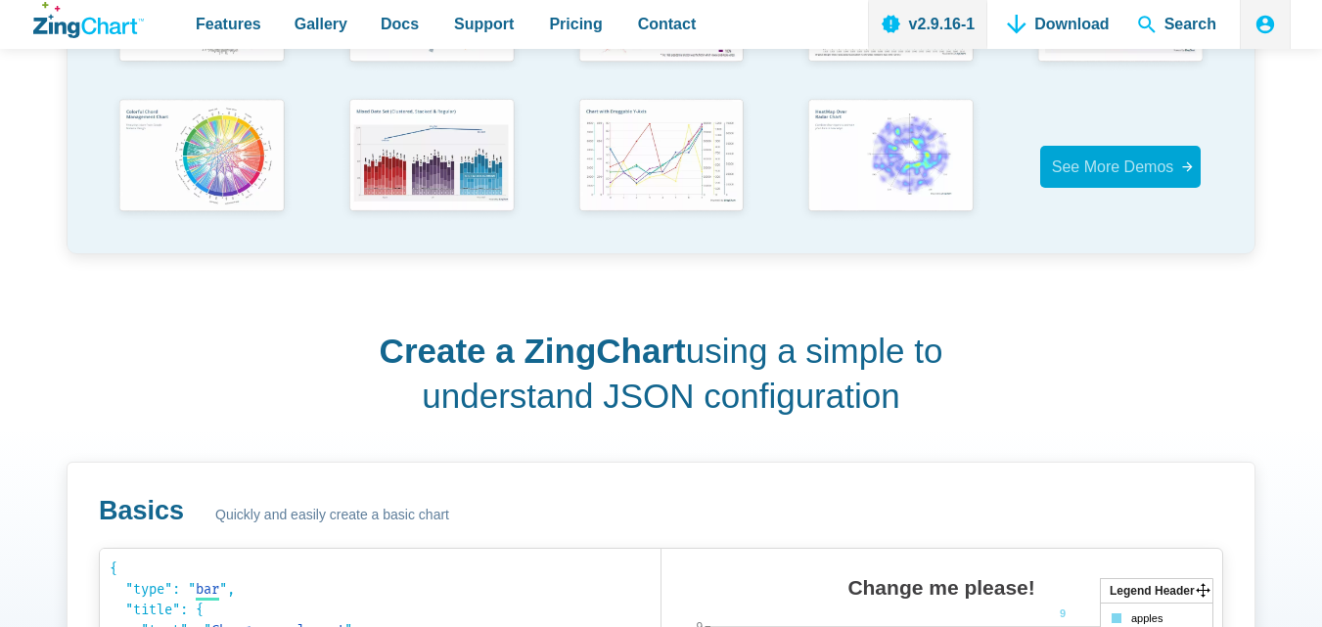
click at [1088, 165] on span "See More Demos" at bounding box center [1113, 167] width 122 height 17
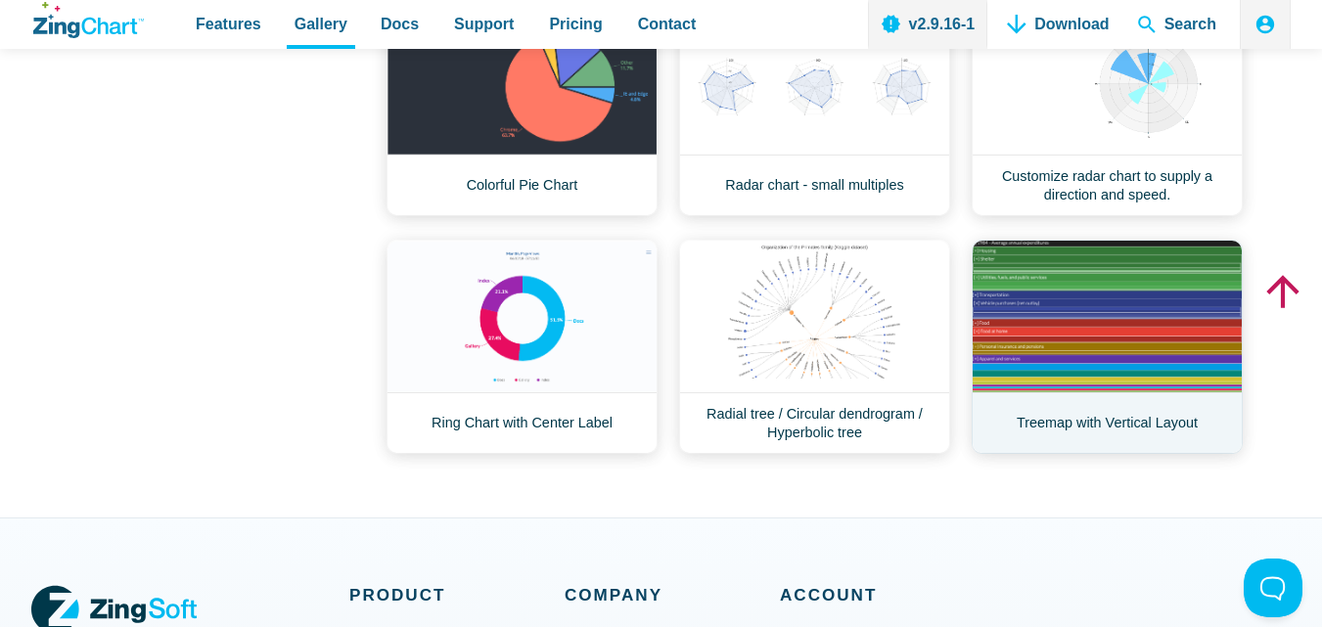
click at [1079, 358] on link "Treemap with Vertical Layout" at bounding box center [1107, 347] width 271 height 214
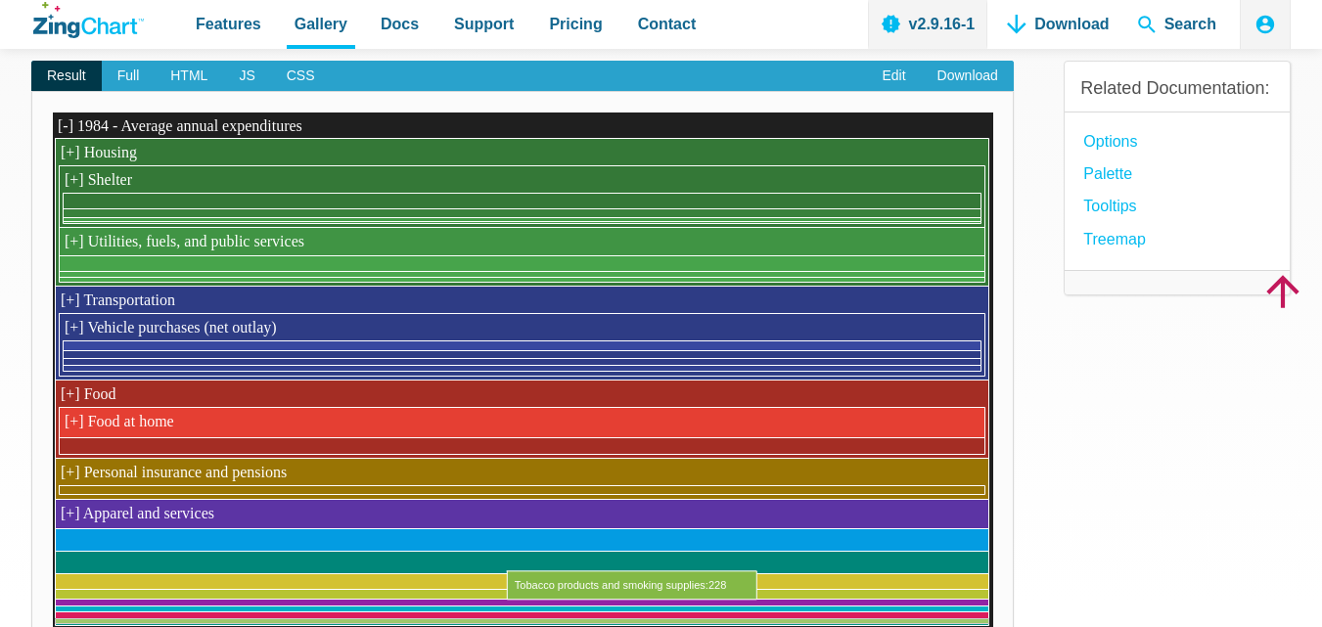
scroll to position [294, 0]
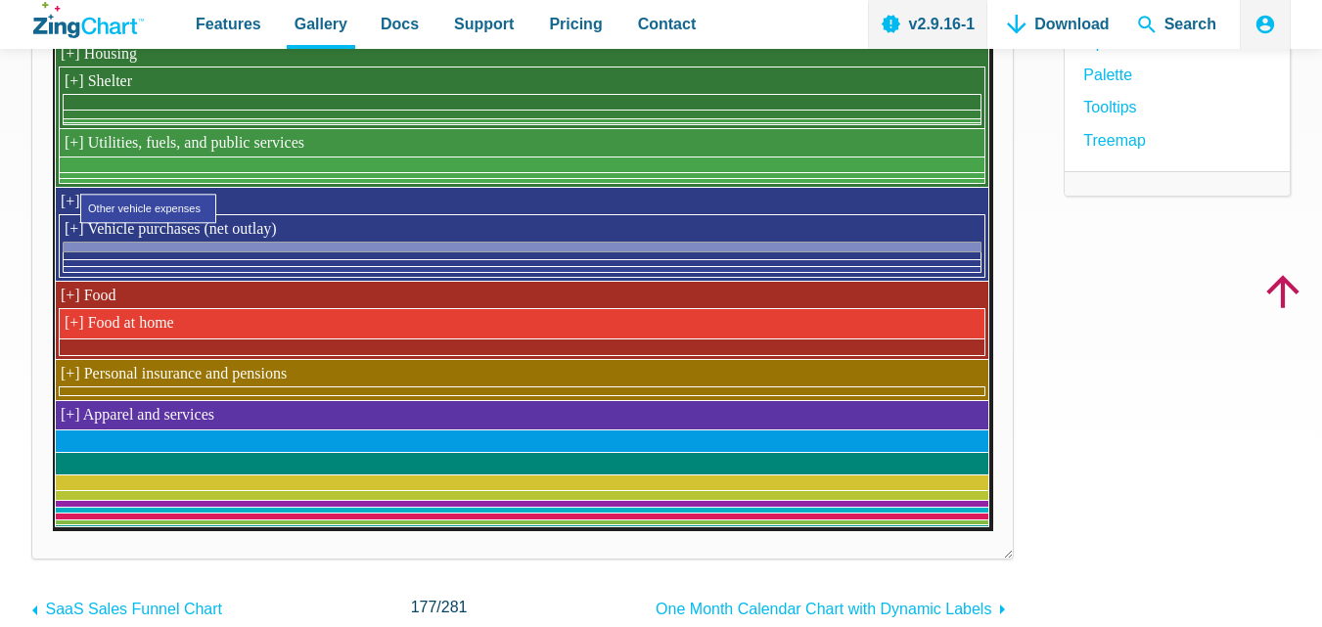
click at [52, 531] on area "Other vehicle expenses" at bounding box center [52, 531] width 0 height 0
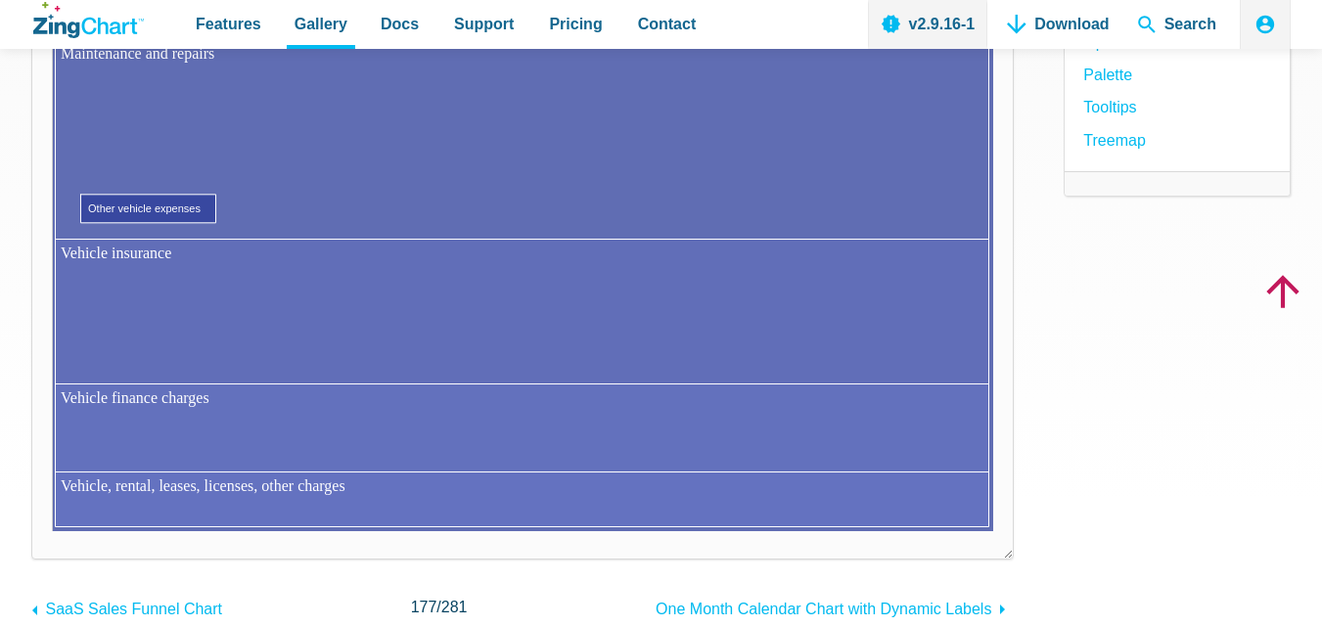
click at [52, 531] on area "Other vehicle expenses" at bounding box center [52, 531] width 0 height 0
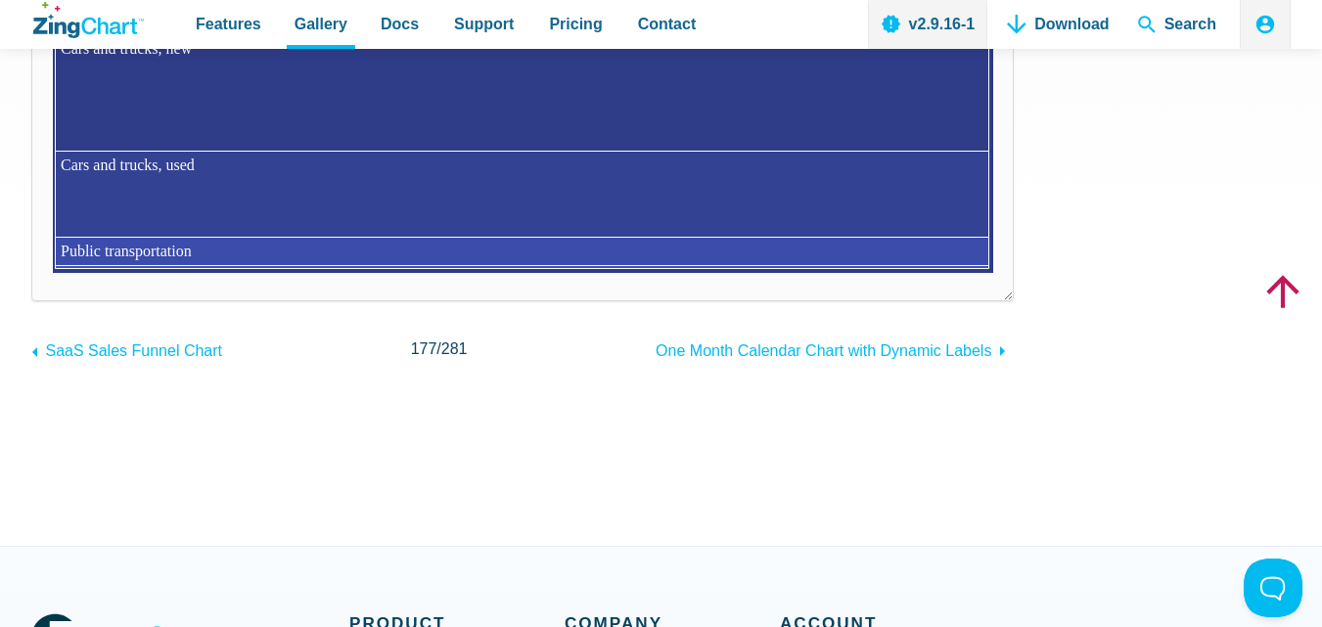
scroll to position [0, 0]
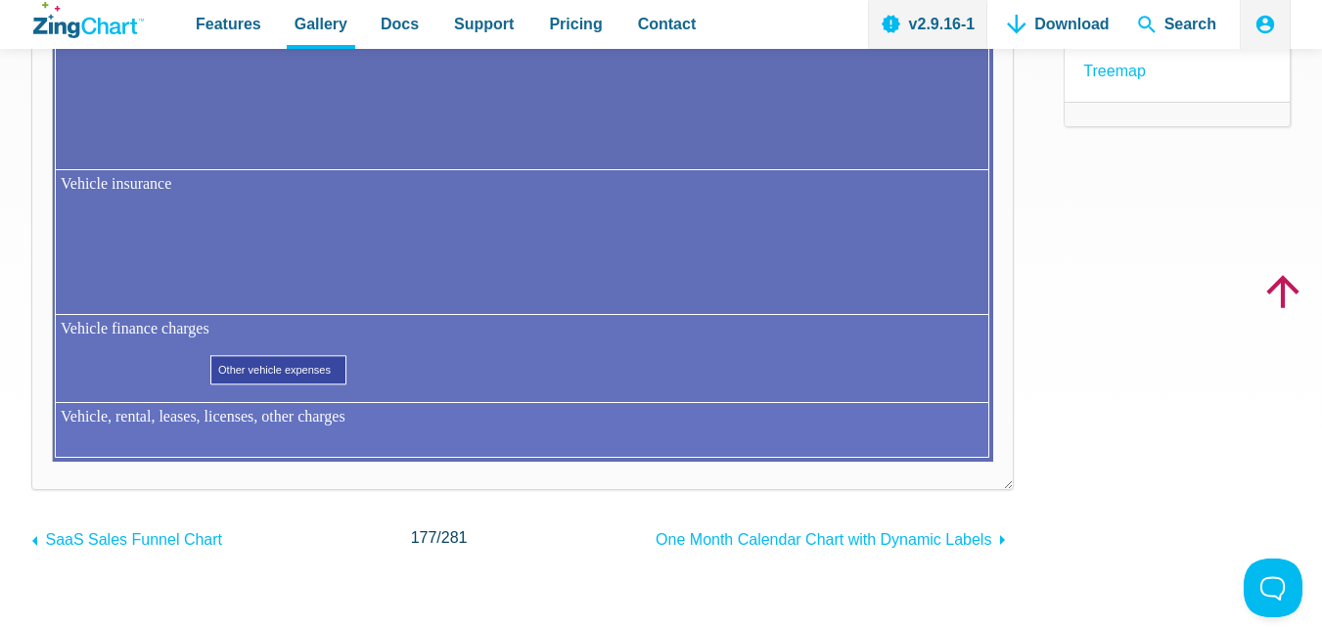
scroll to position [391, 0]
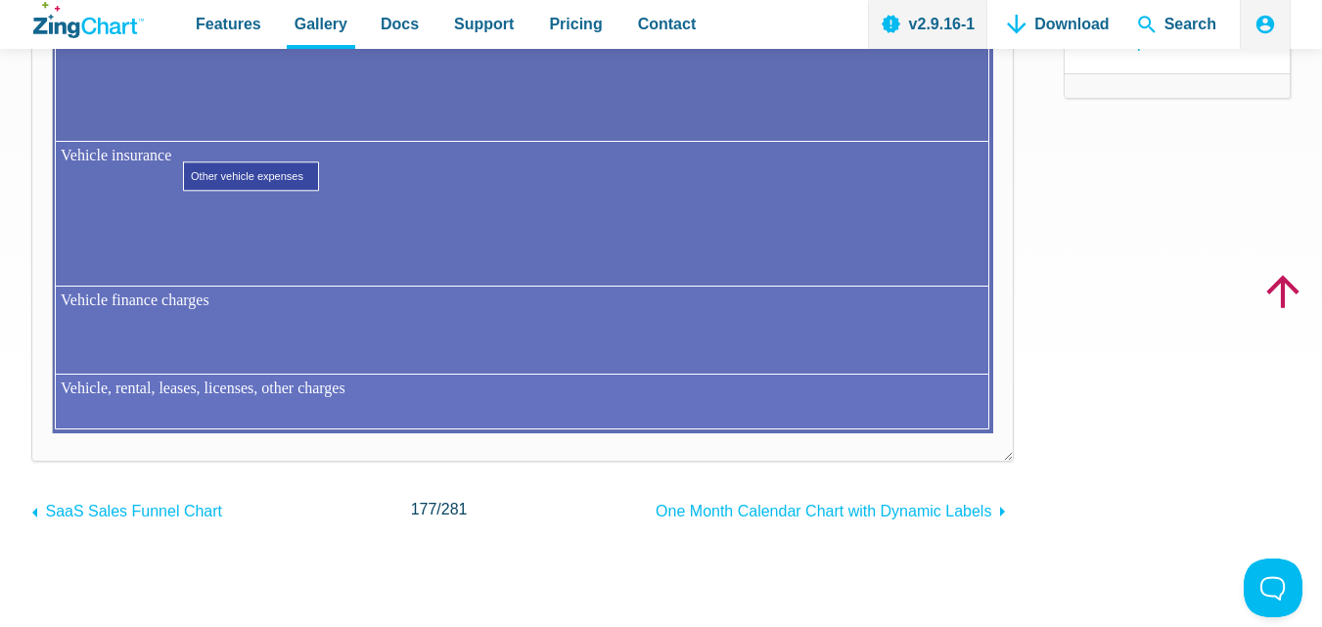
click at [52, 433] on area "Other vehicle expenses" at bounding box center [52, 433] width 0 height 0
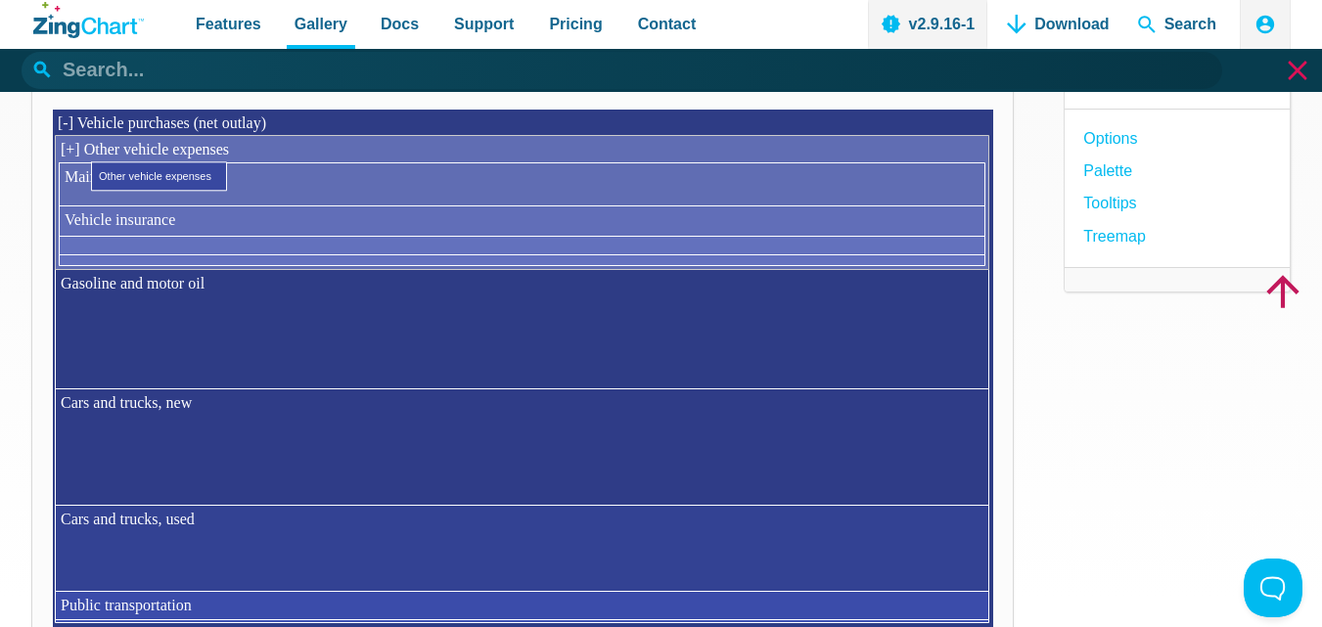
scroll to position [196, 0]
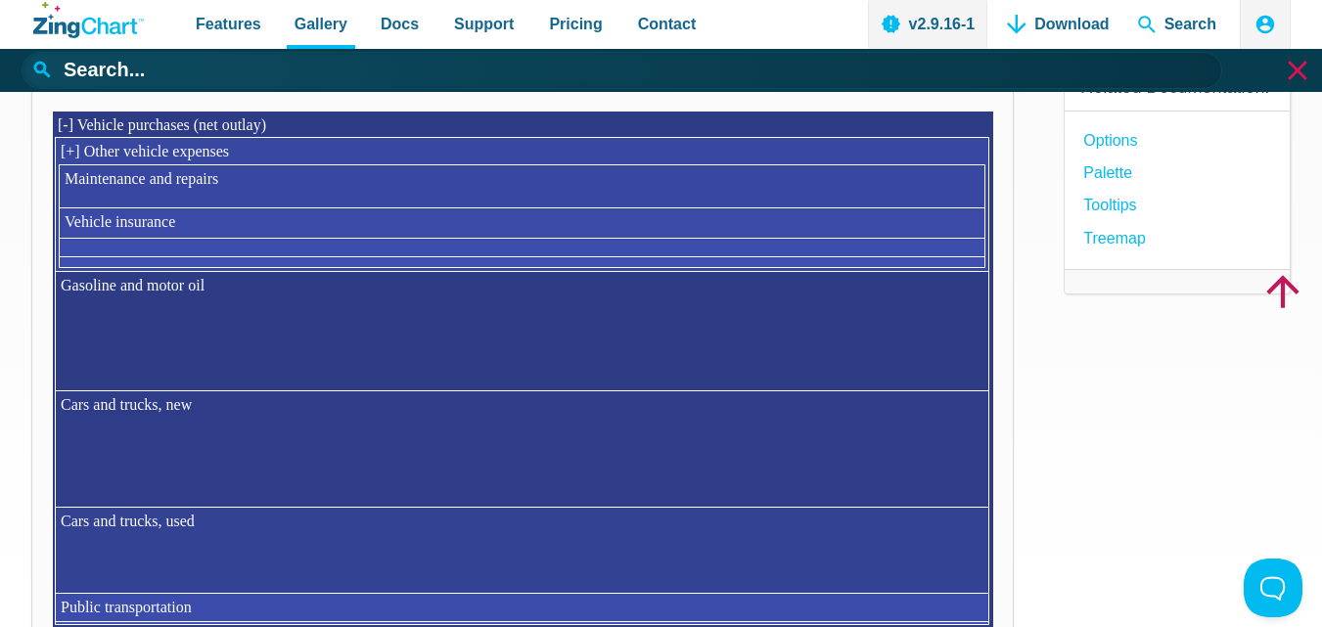
click at [69, 36] on icon "ZingChart Logo. Click to return to the homepage" at bounding box center [56, 28] width 46 height 21
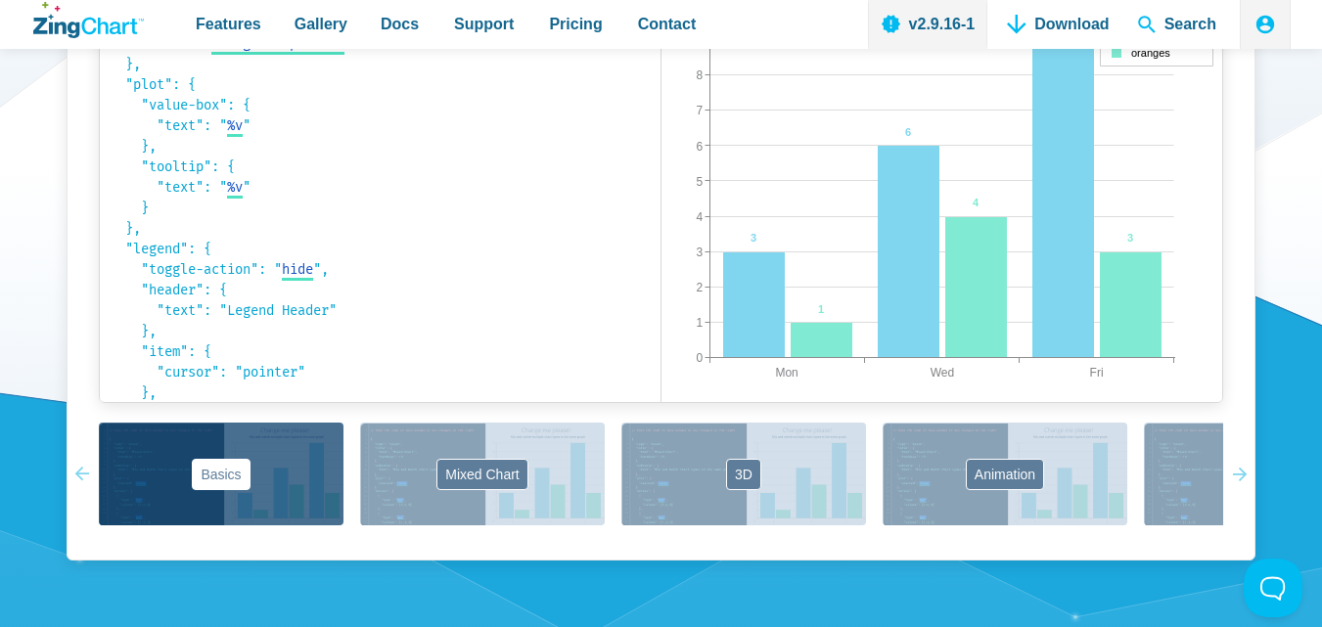
scroll to position [1468, 0]
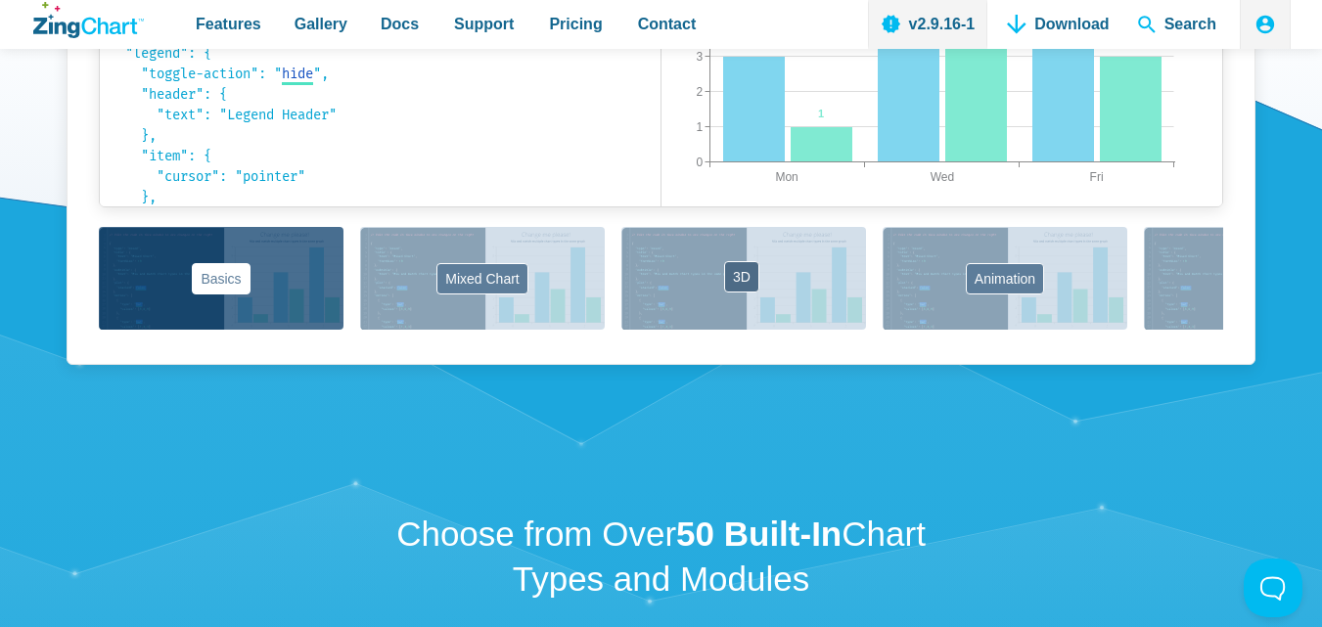
click at [790, 288] on button "3D" at bounding box center [743, 278] width 245 height 103
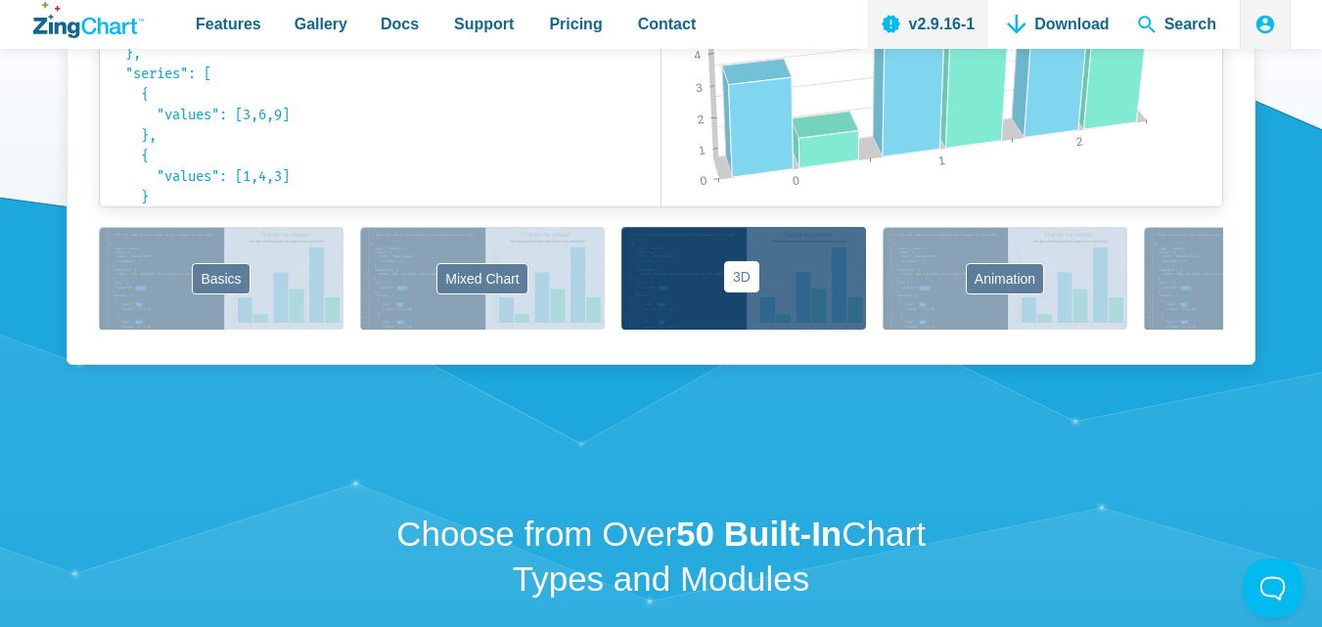
click at [736, 286] on button "3D" at bounding box center [743, 278] width 245 height 103
click at [741, 270] on button "3D" at bounding box center [743, 278] width 245 height 103
click at [986, 282] on button "Animation" at bounding box center [1005, 278] width 245 height 103
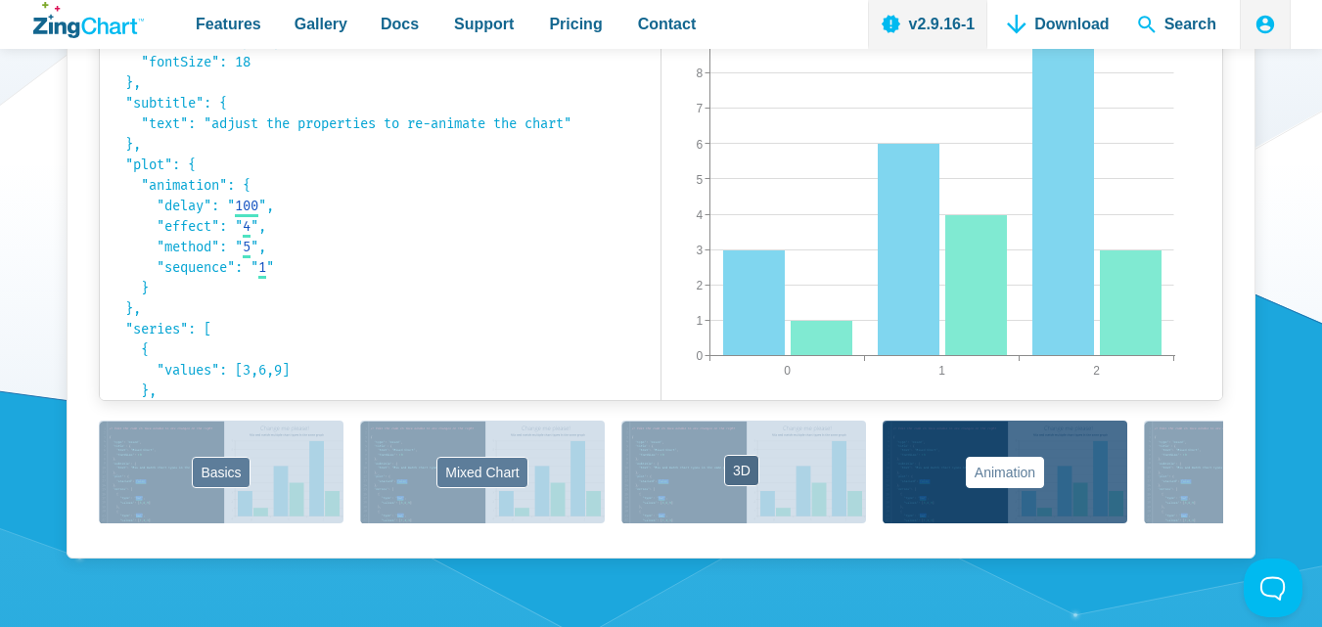
scroll to position [1272, 0]
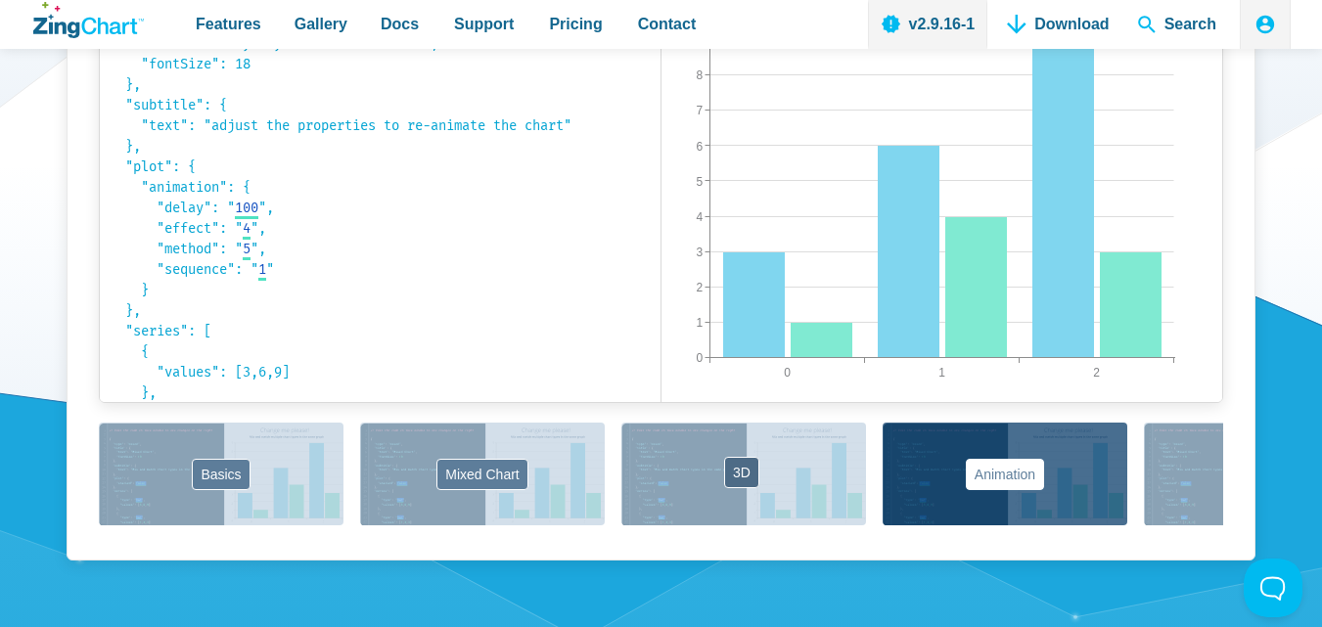
click at [743, 464] on button "3D" at bounding box center [743, 474] width 245 height 103
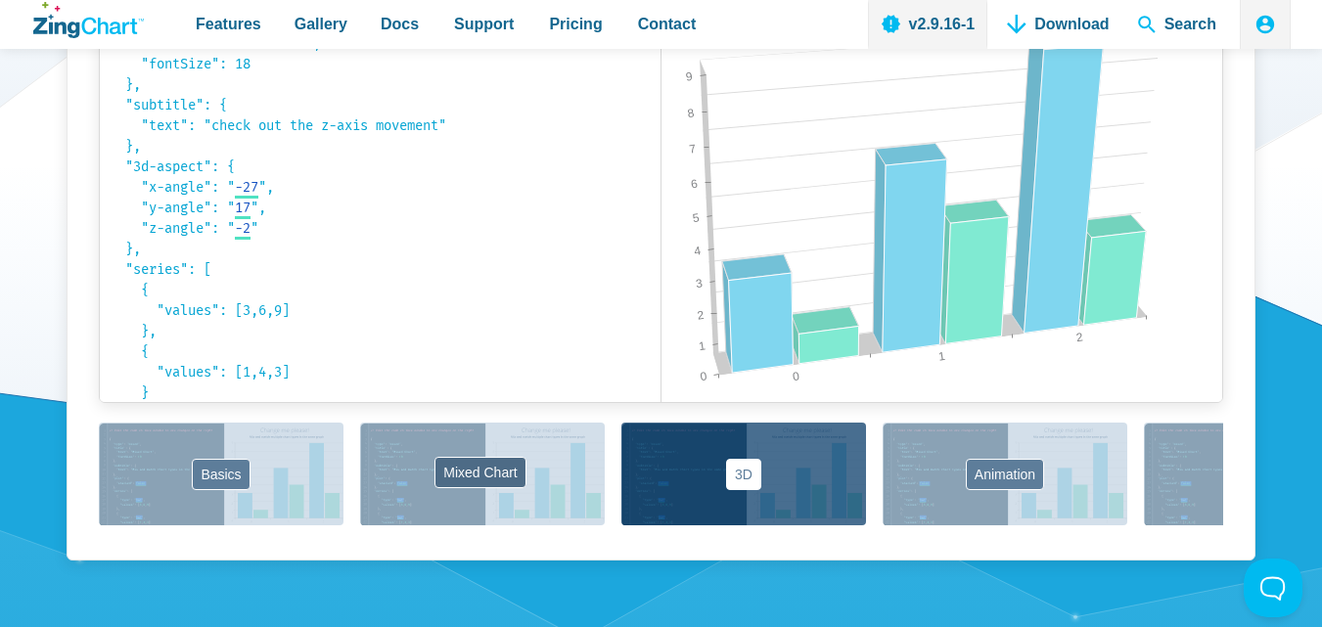
click at [518, 472] on button "Mixed Chart" at bounding box center [482, 474] width 245 height 103
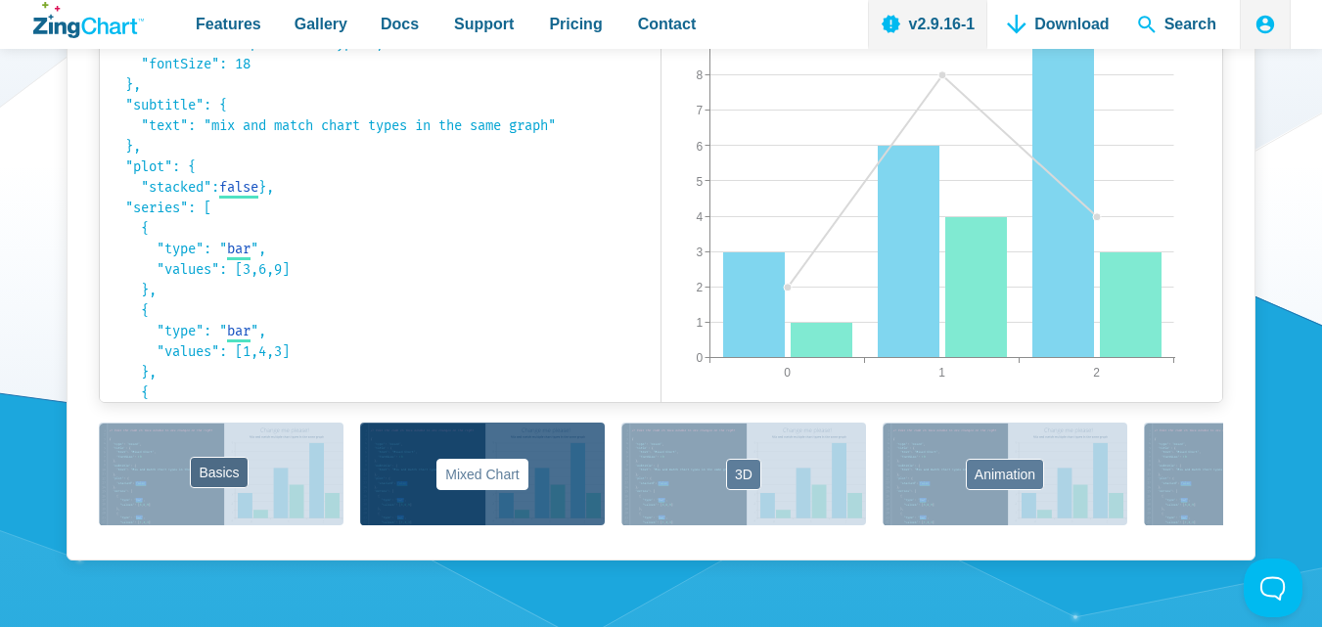
click at [231, 473] on button "Basics" at bounding box center [221, 474] width 245 height 103
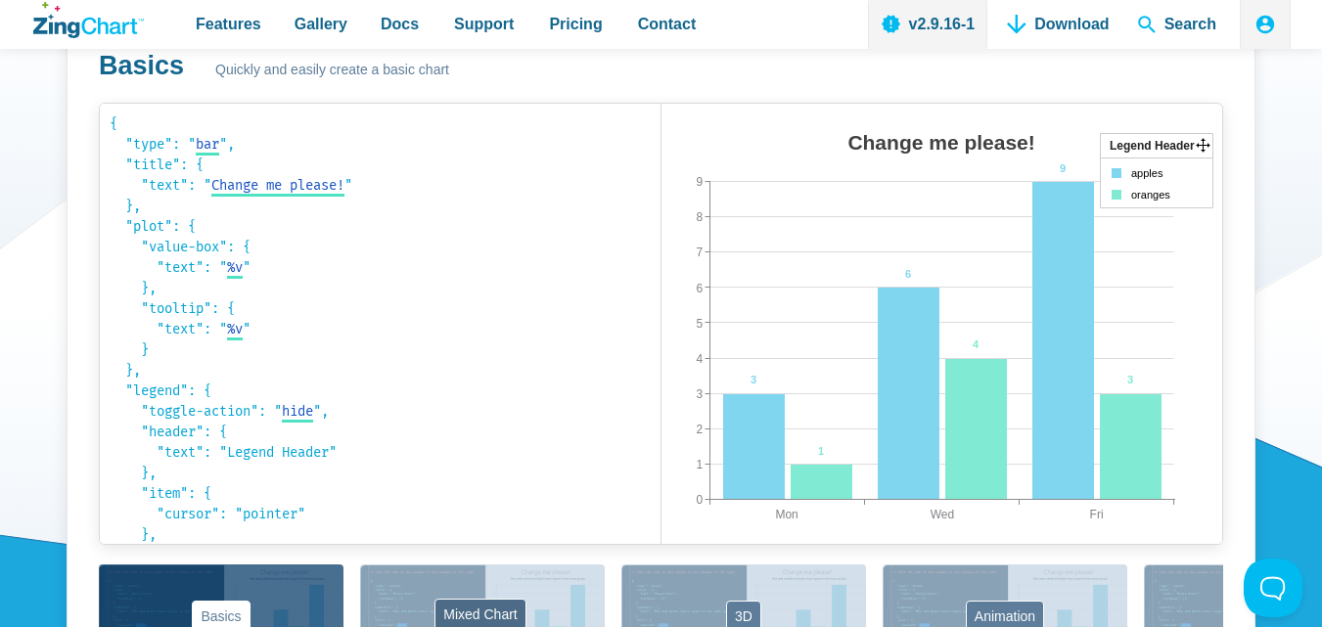
scroll to position [1174, 0]
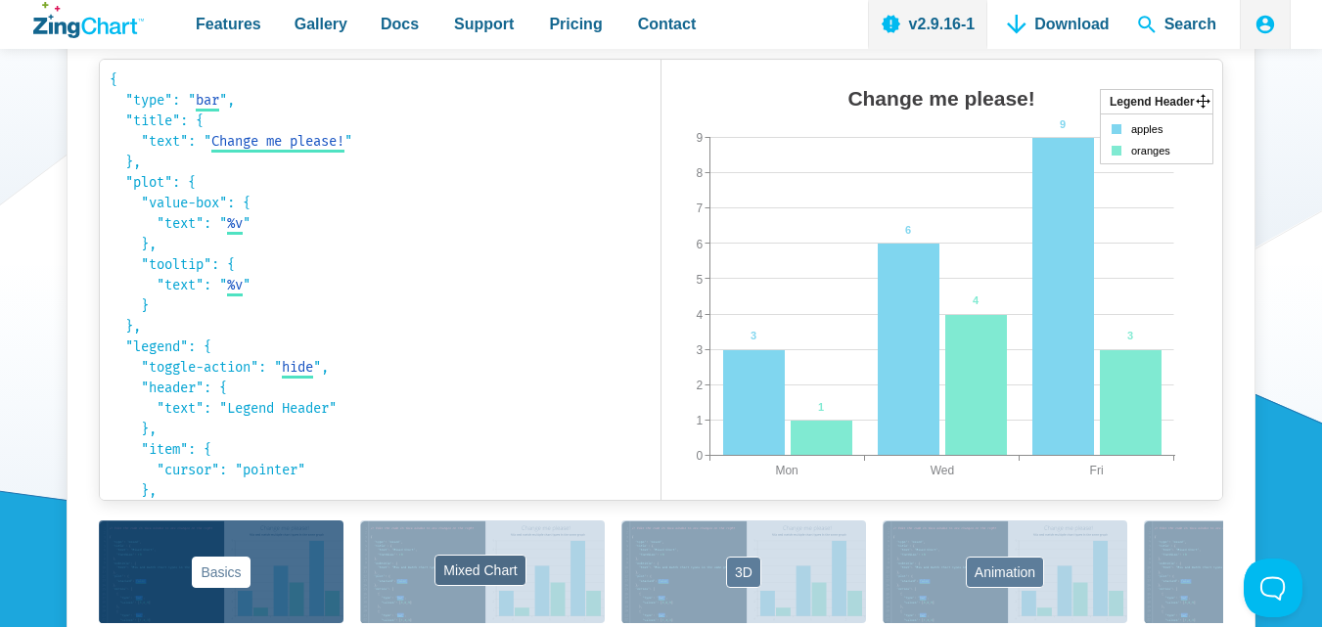
click at [478, 560] on button "Mixed Chart" at bounding box center [482, 572] width 245 height 103
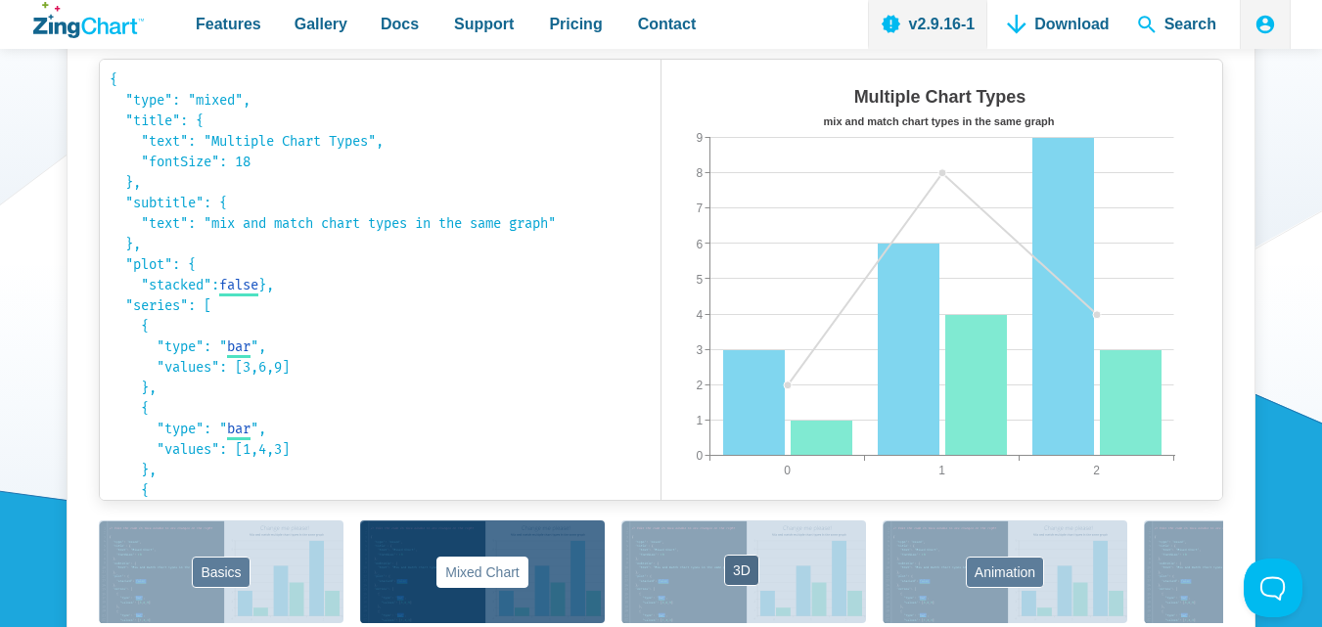
click at [724, 588] on button "3D" at bounding box center [743, 572] width 245 height 103
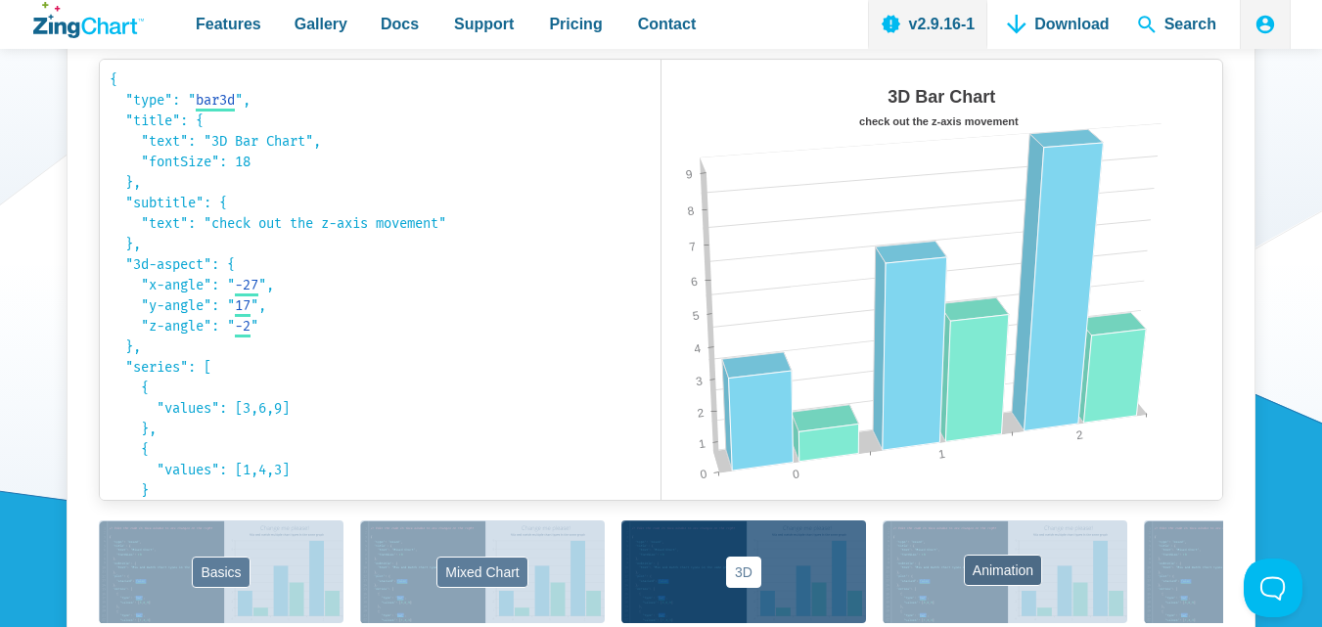
click at [928, 577] on button "Animation" at bounding box center [1005, 572] width 245 height 103
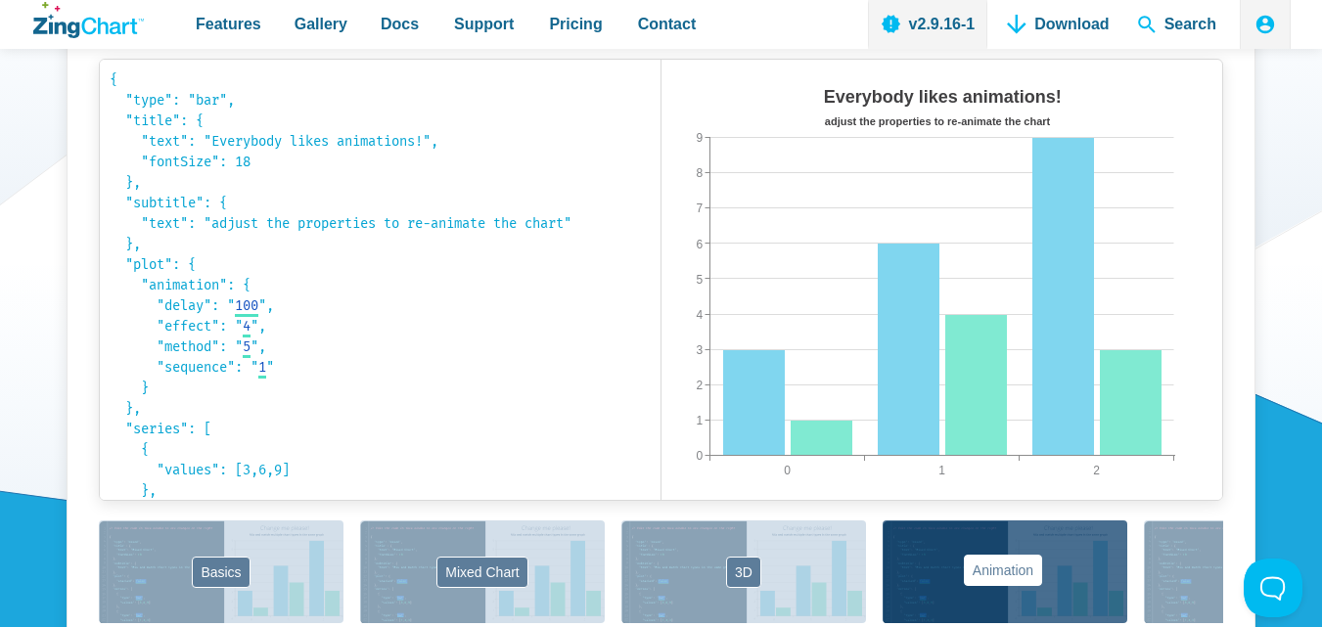
click at [1058, 590] on button "Animation" at bounding box center [1005, 572] width 245 height 103
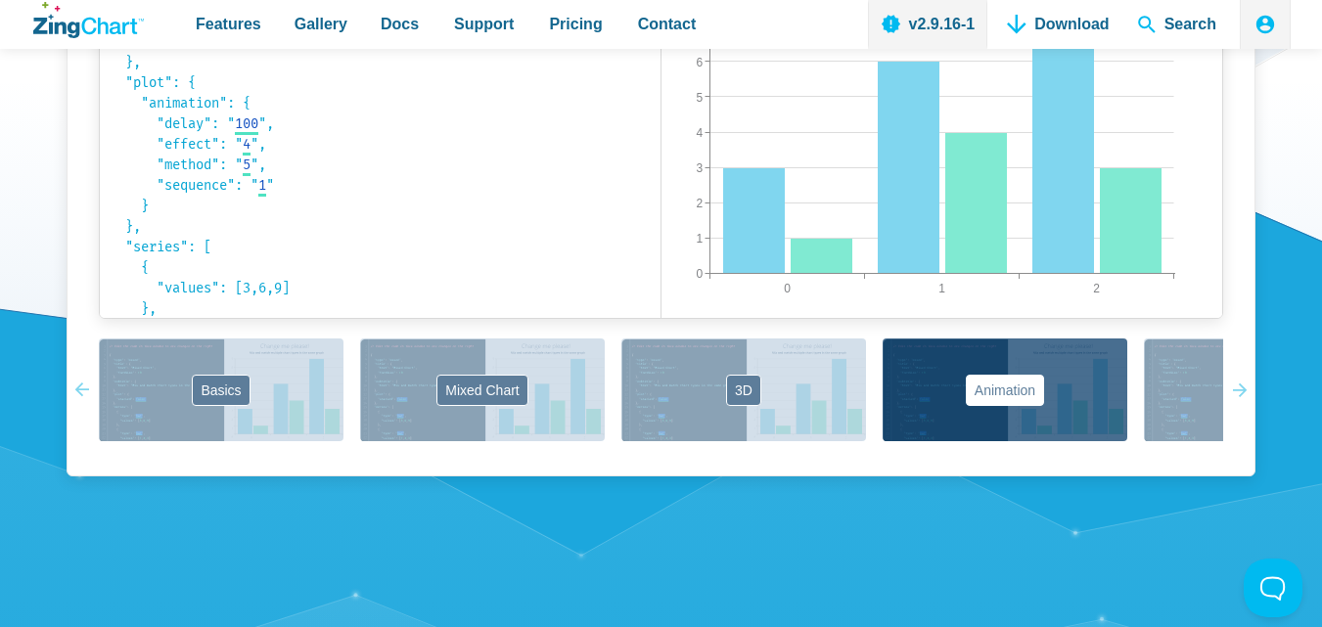
scroll to position [1370, 0]
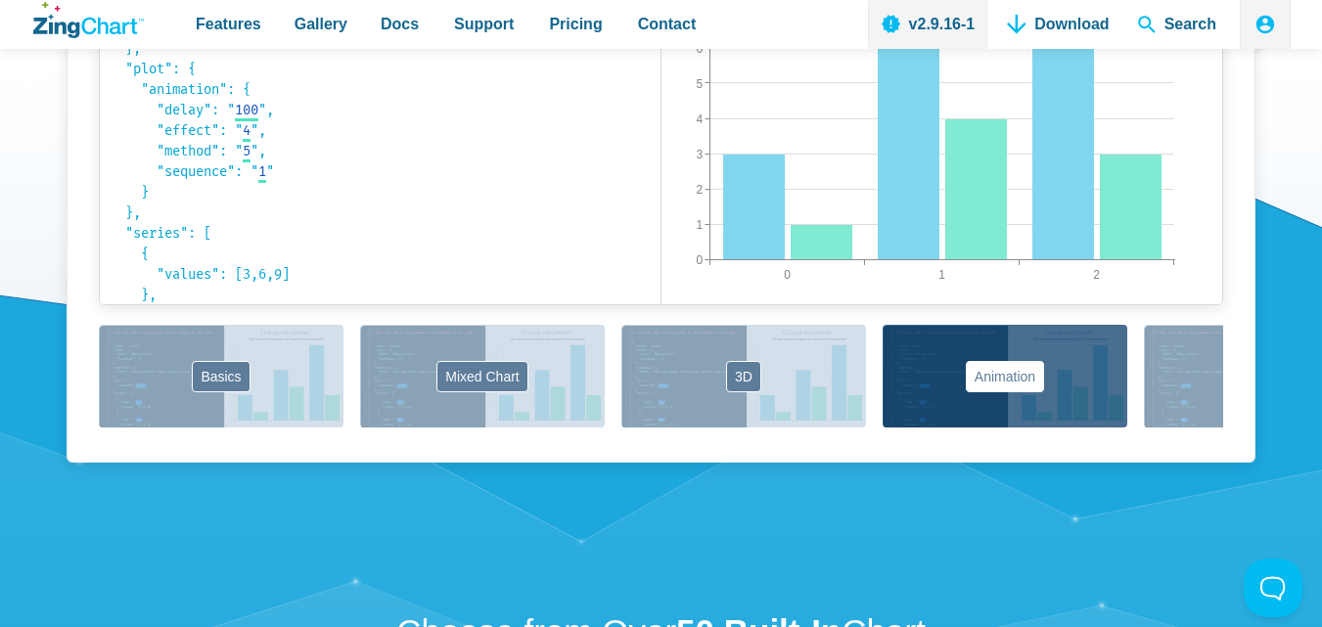
click at [1240, 388] on icon "App Content" at bounding box center [1234, 376] width 15 height 103
click at [1241, 374] on icon "App Content" at bounding box center [1234, 376] width 15 height 103
click at [1239, 377] on icon "App Content" at bounding box center [1234, 377] width 14 height 14
click at [1171, 374] on button "Labels" at bounding box center [1266, 376] width 245 height 103
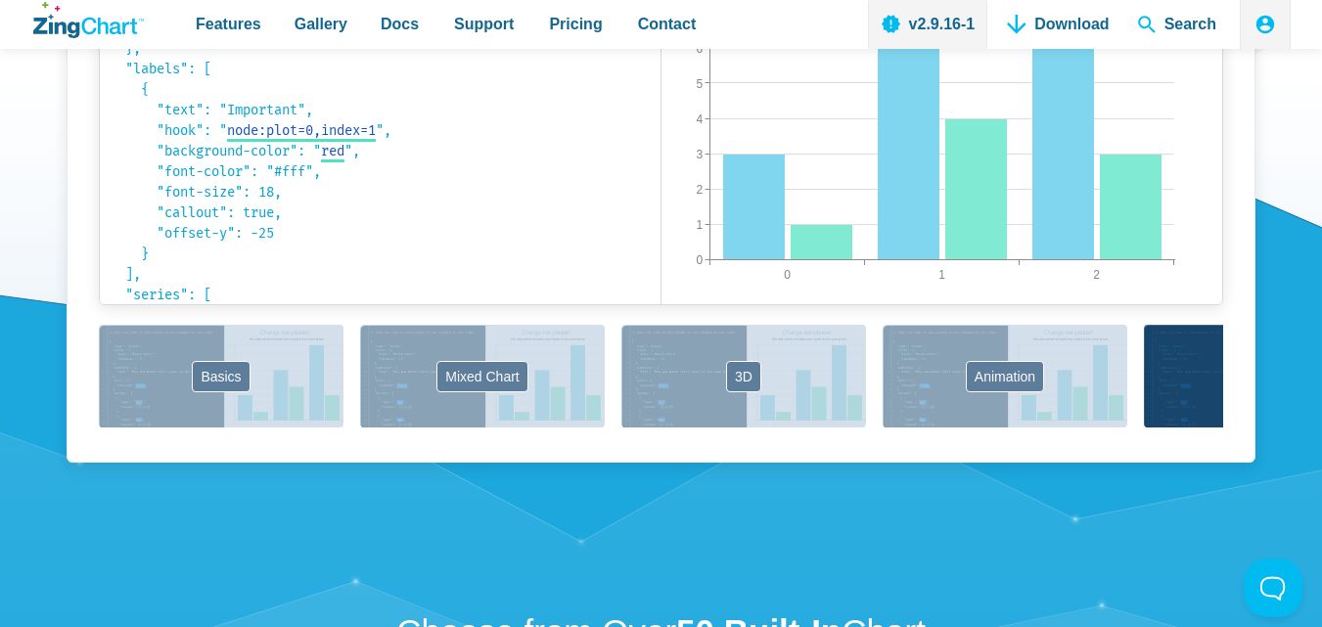
click at [1203, 371] on button "Labels" at bounding box center [1266, 376] width 245 height 103
click at [1238, 376] on icon "App Content" at bounding box center [1233, 376] width 15 height 103
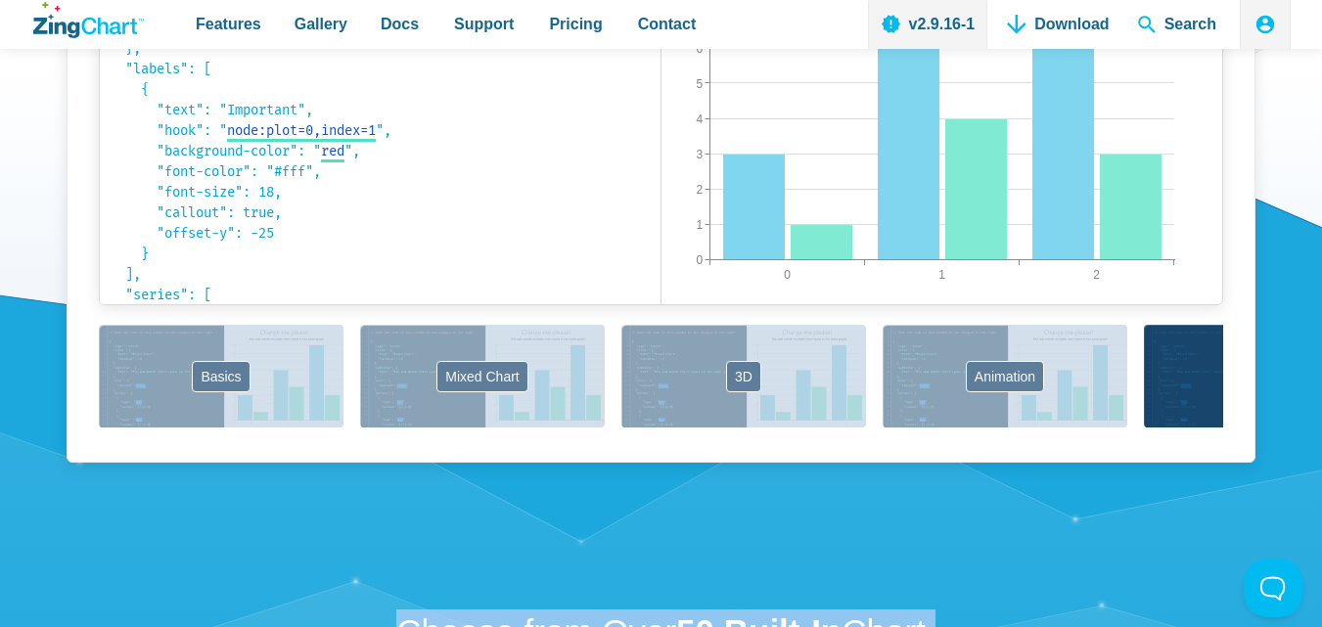
click at [1238, 376] on icon "App Content" at bounding box center [1233, 376] width 15 height 103
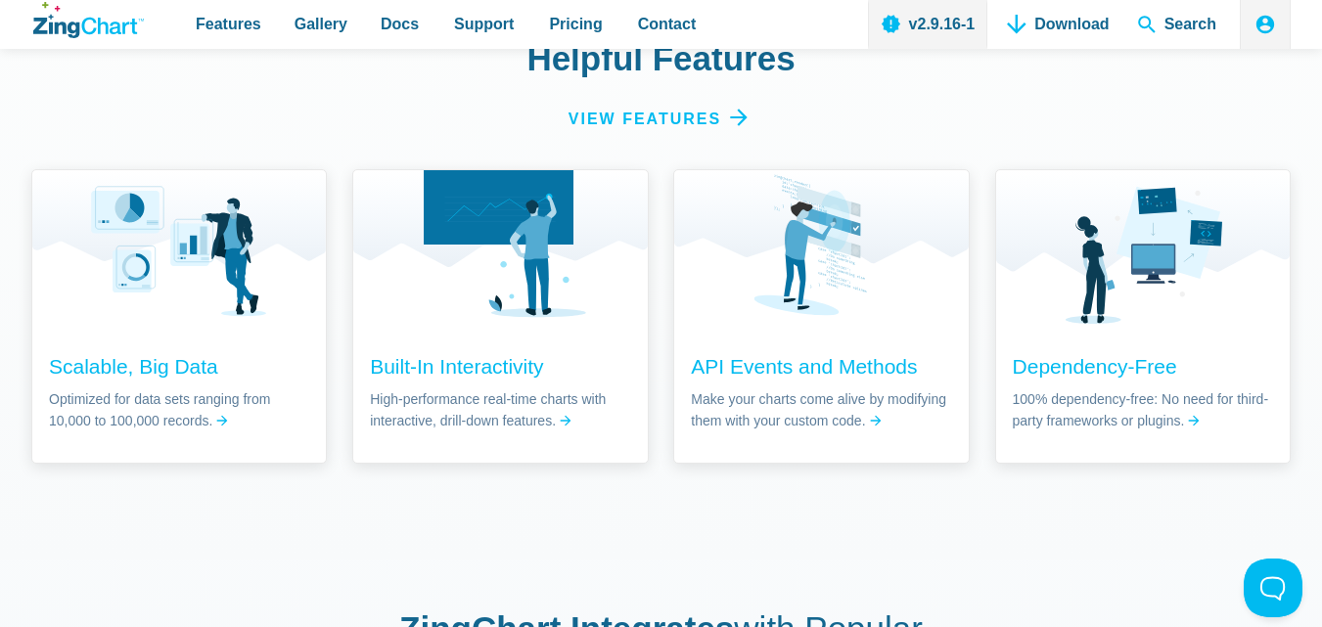
scroll to position [2642, 0]
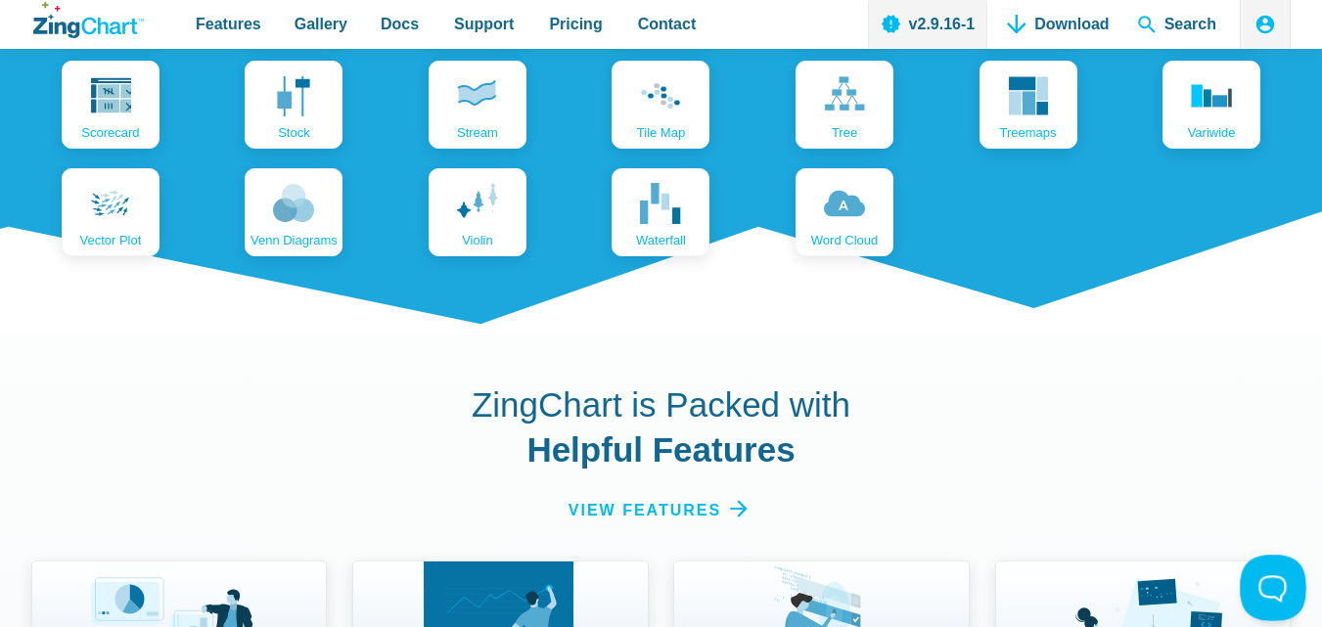
click at [1269, 579] on button at bounding box center [1269, 584] width 59 height 59
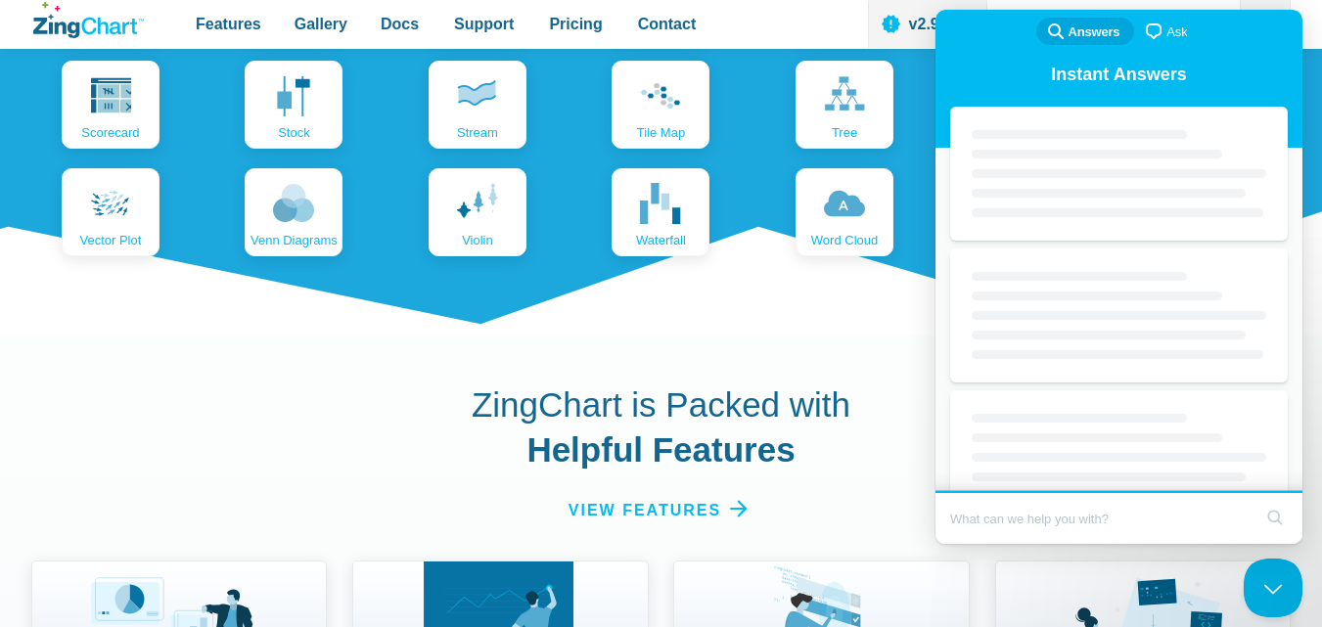
scroll to position [0, 0]
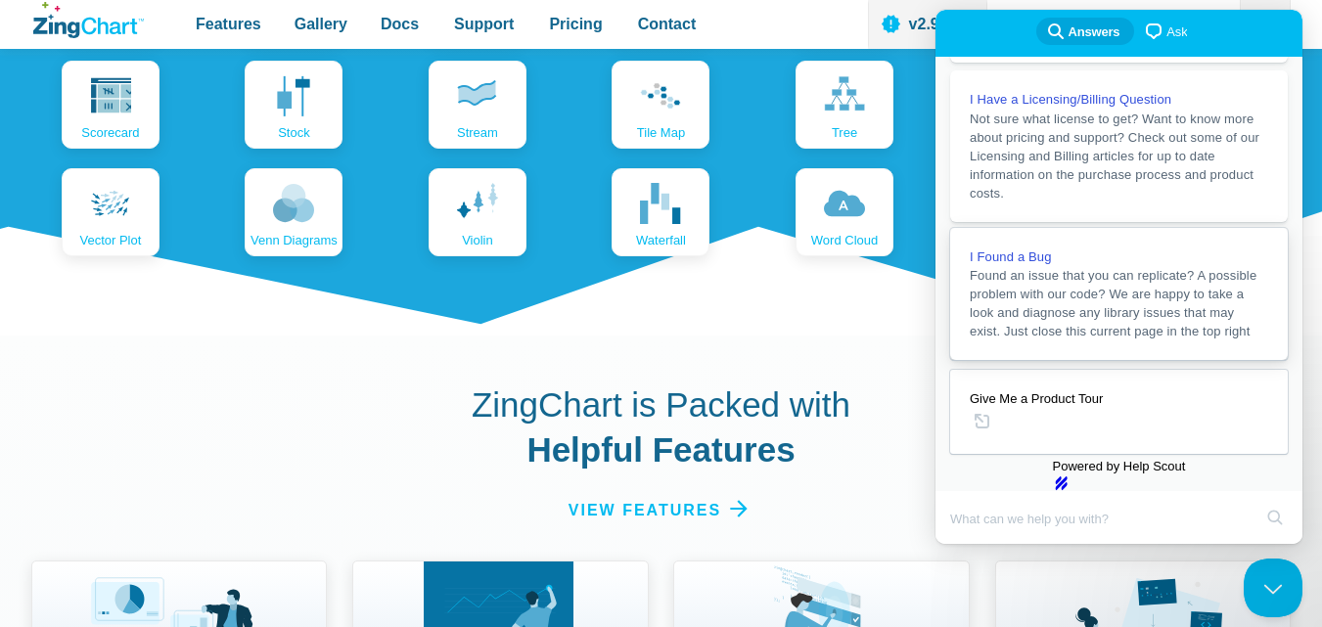
click at [1035, 268] on span "Found an issue that you can replicate? A possible problem with our code? We are…" at bounding box center [1113, 303] width 287 height 70
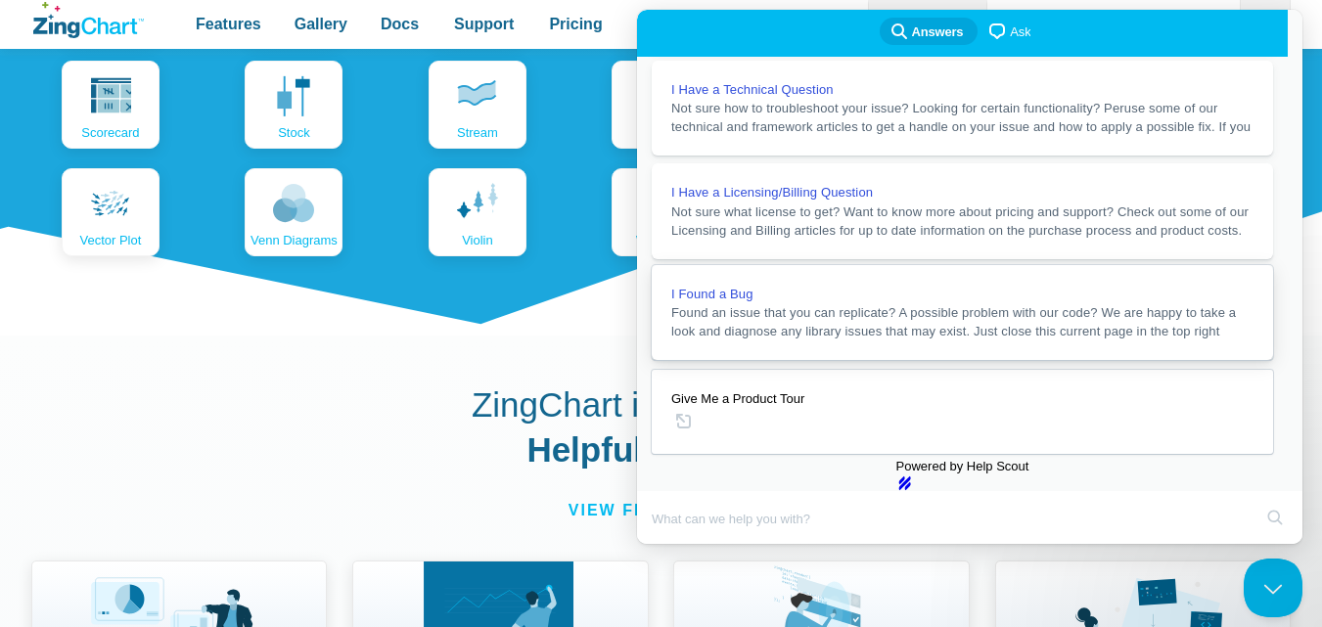
scroll to position [195, 0]
click at [673, 545] on button "Close" at bounding box center [655, 557] width 35 height 25
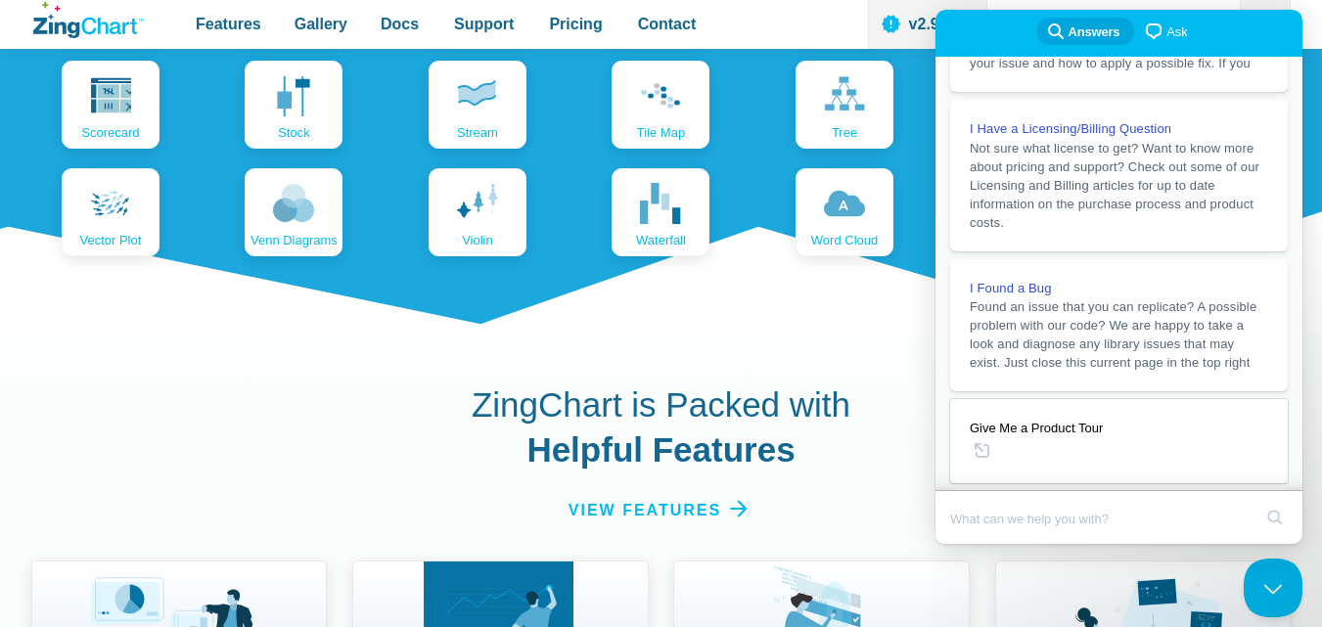
scroll to position [3131, 0]
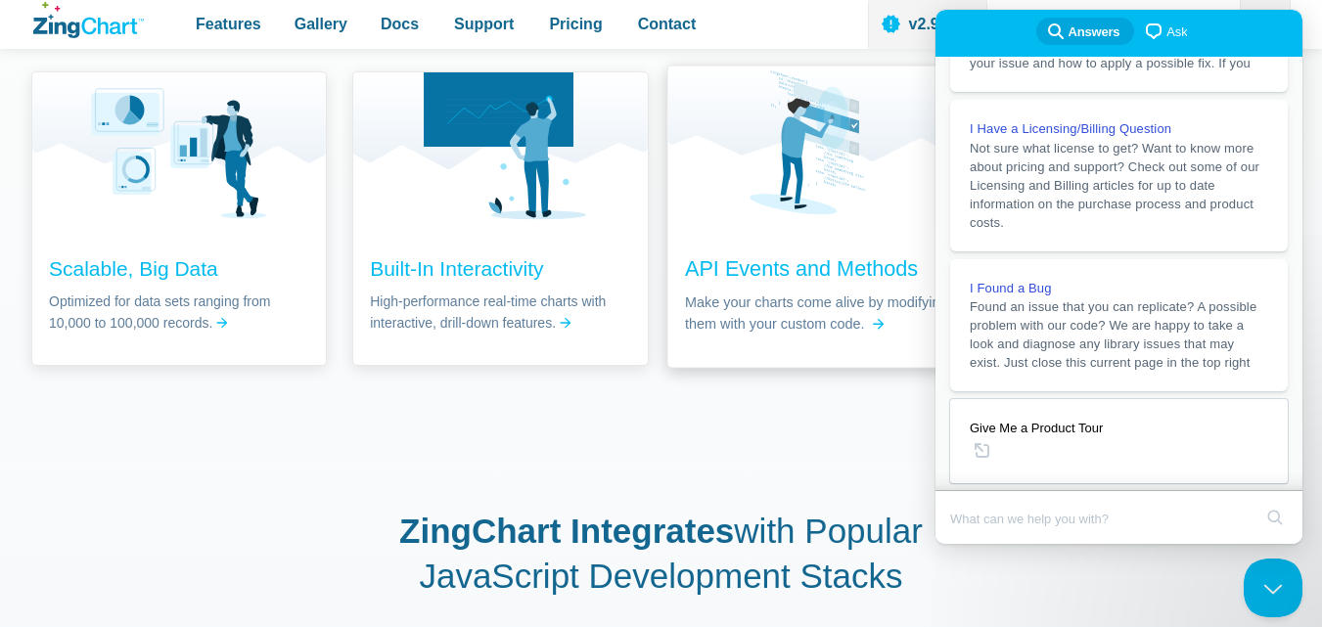
click at [672, 349] on span "API Events and Methods Make your charts come alive by modifying them with your …" at bounding box center [819, 301] width 302 height 134
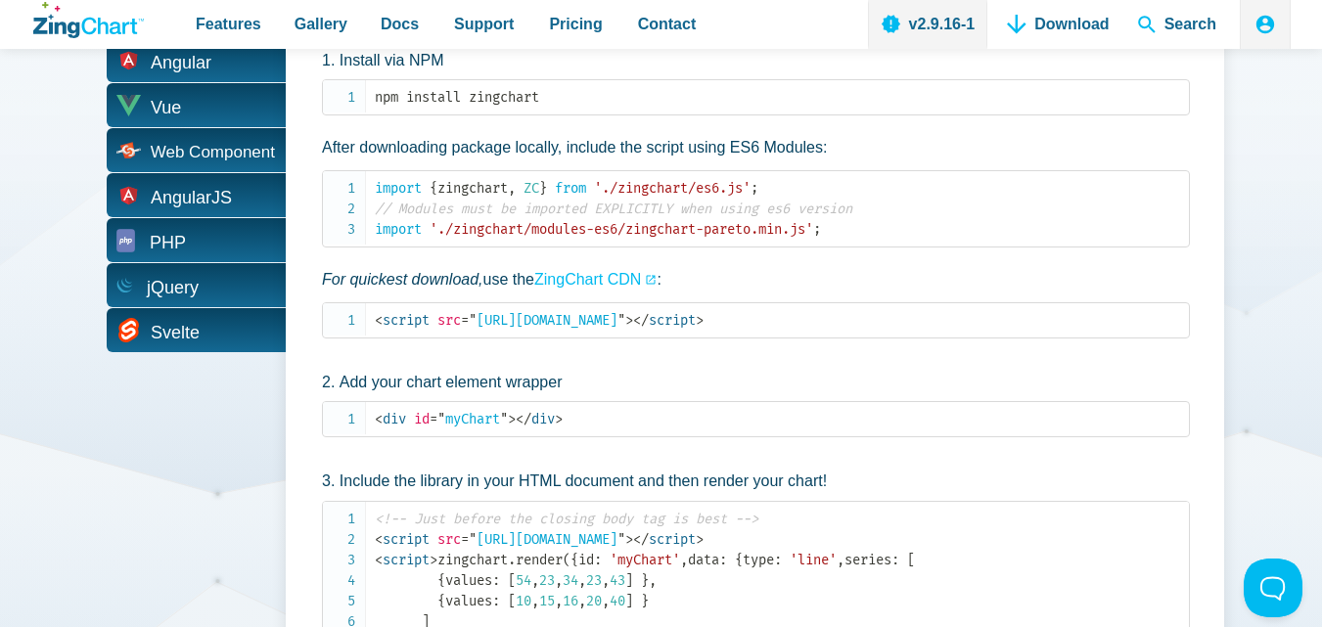
scroll to position [3903, 0]
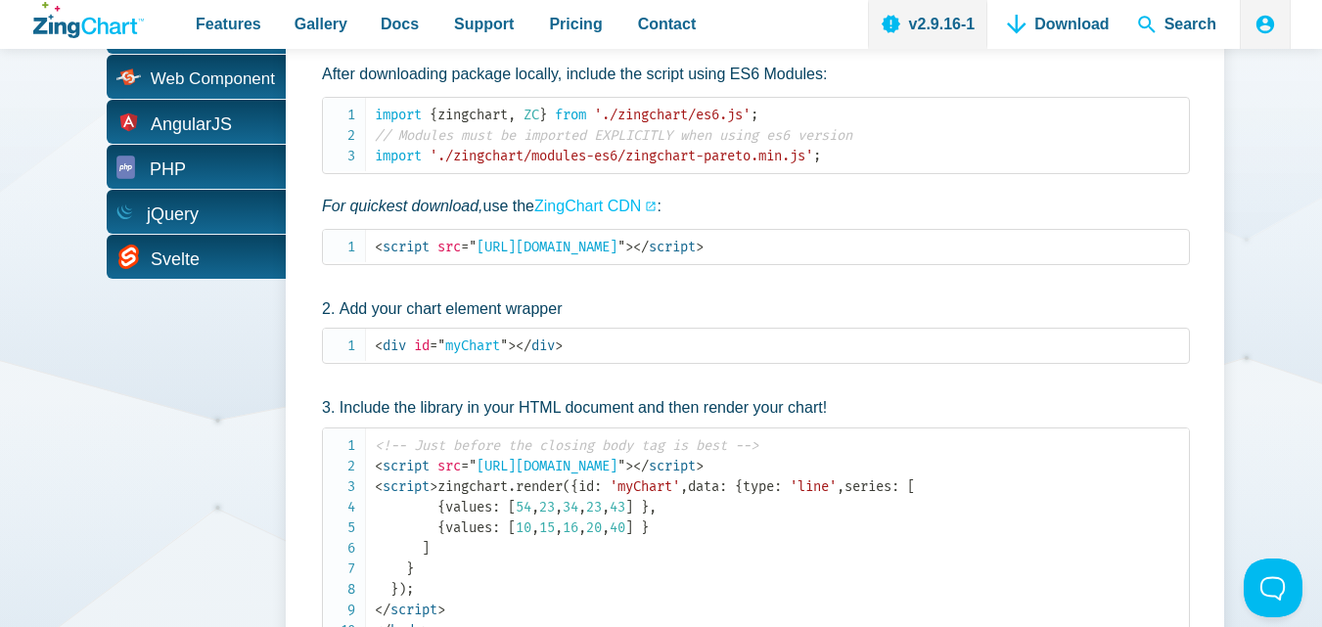
click at [670, 282] on ol "Install via NPM npm install zingchart After downloading package locally, includ…" at bounding box center [754, 312] width 871 height 674
click at [625, 249] on span "= " [URL][DOMAIN_NAME] "" at bounding box center [543, 247] width 164 height 17
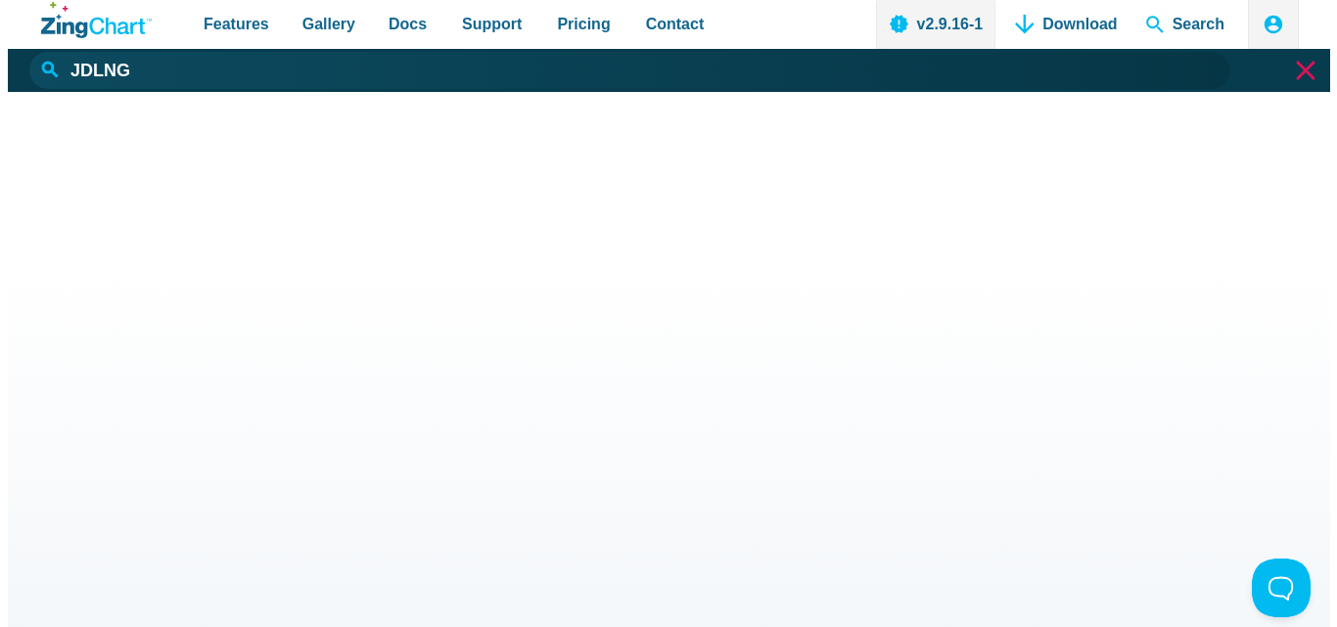
scroll to position [0, 0]
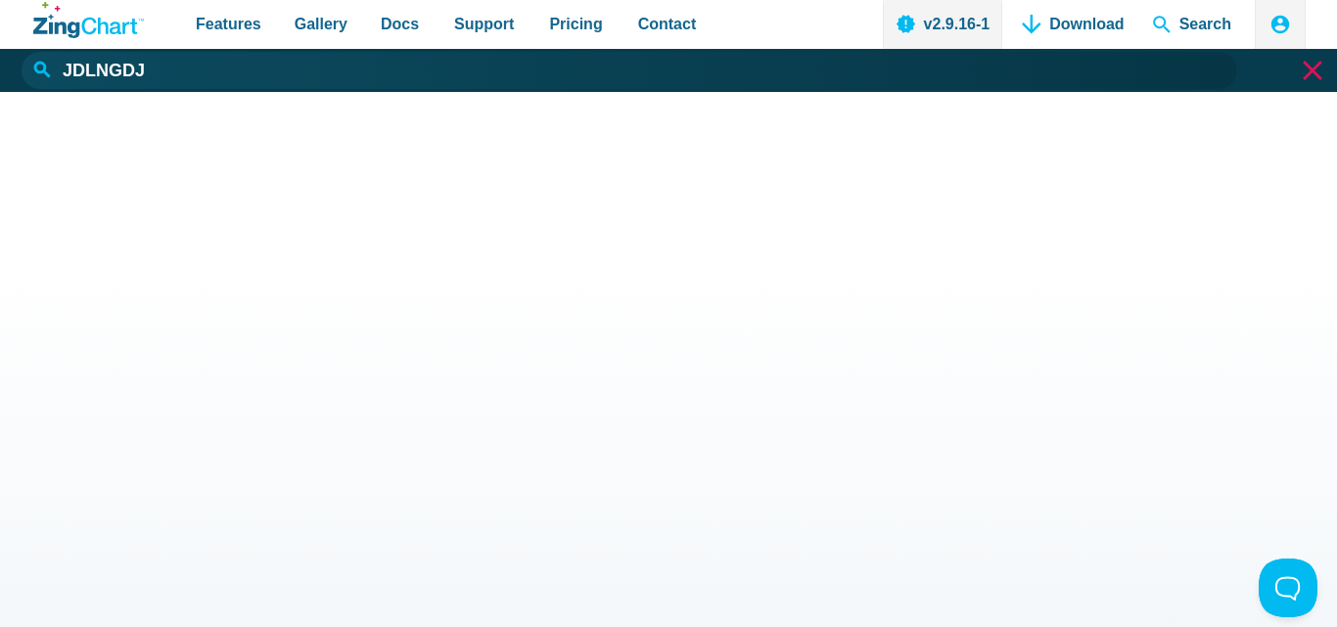
type input "JDLNGDJL"
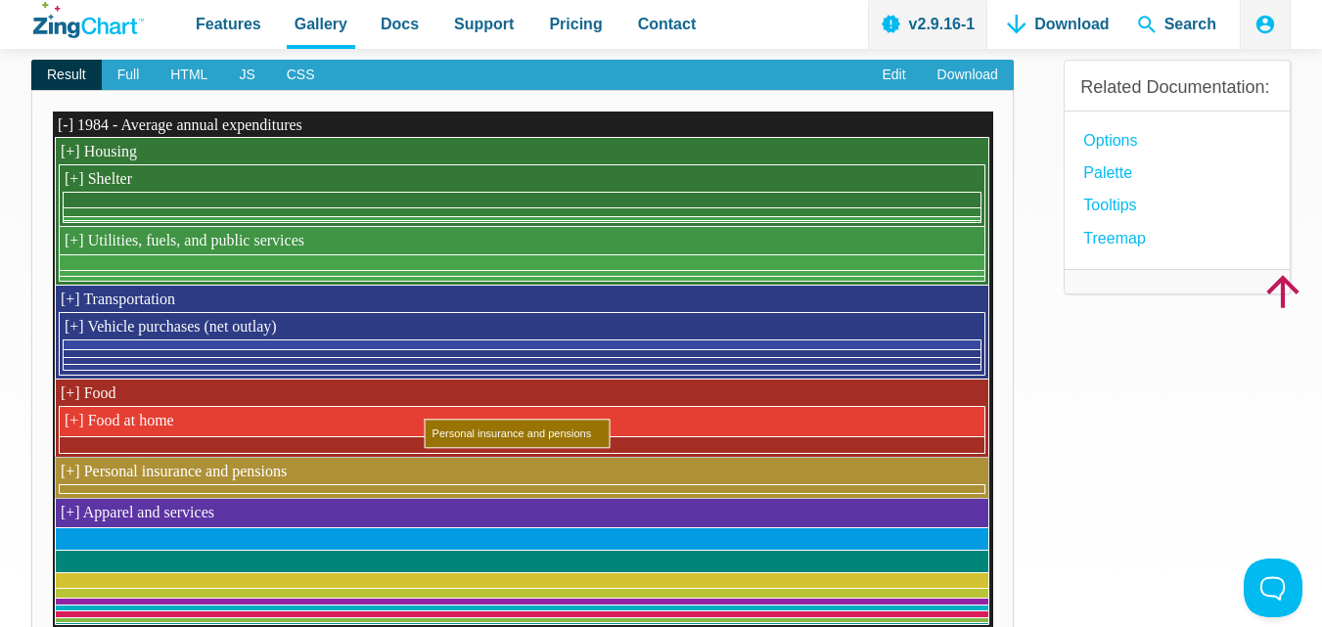
drag, startPoint x: 49, startPoint y: 114, endPoint x: 518, endPoint y: 469, distance: 587.5
click at [518, 469] on div "Powered by ZingChart [-] 1984 - Average annual expenditures [+] Housing [+] She…" at bounding box center [522, 373] width 982 height 567
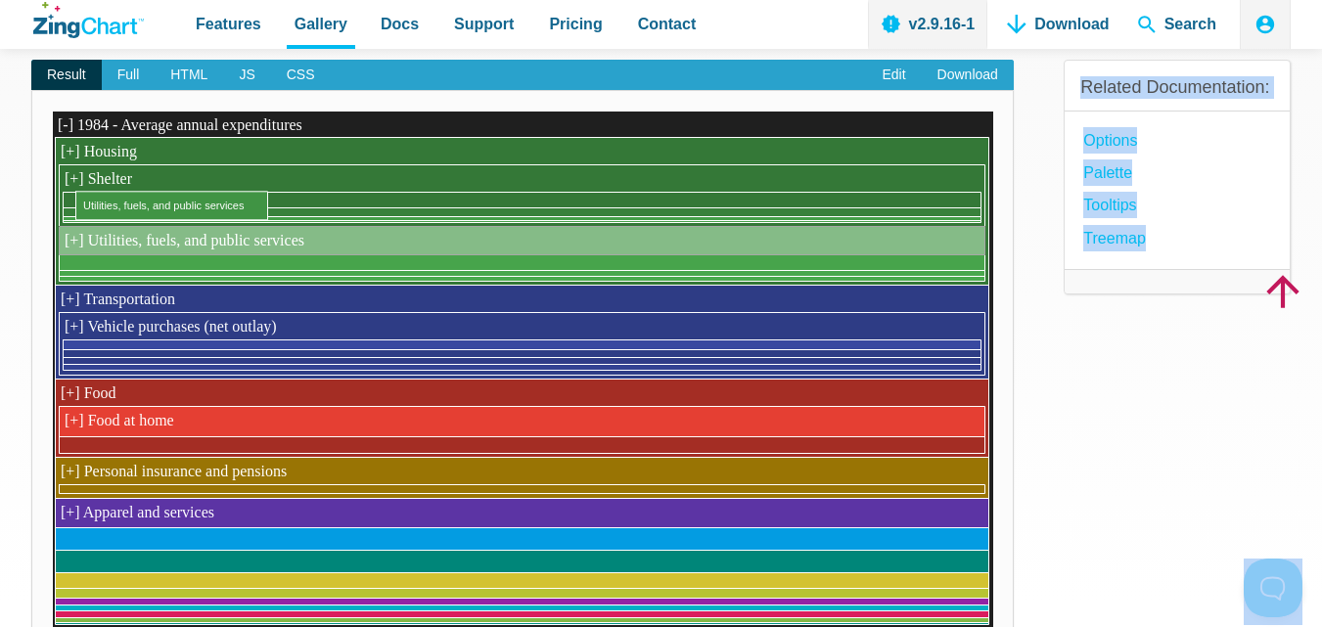
click at [52, 626] on area "Utilities, fuels, and public services" at bounding box center [52, 629] width 0 height 0
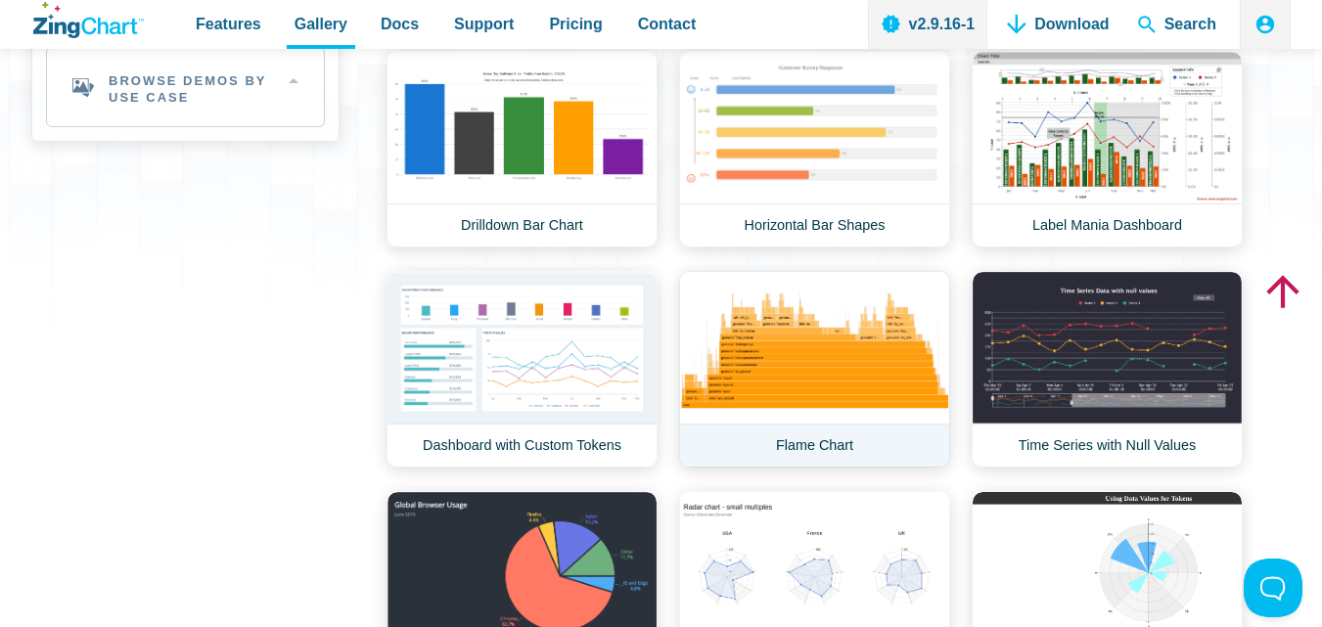
click at [752, 317] on link "Flame Chart" at bounding box center [814, 369] width 271 height 197
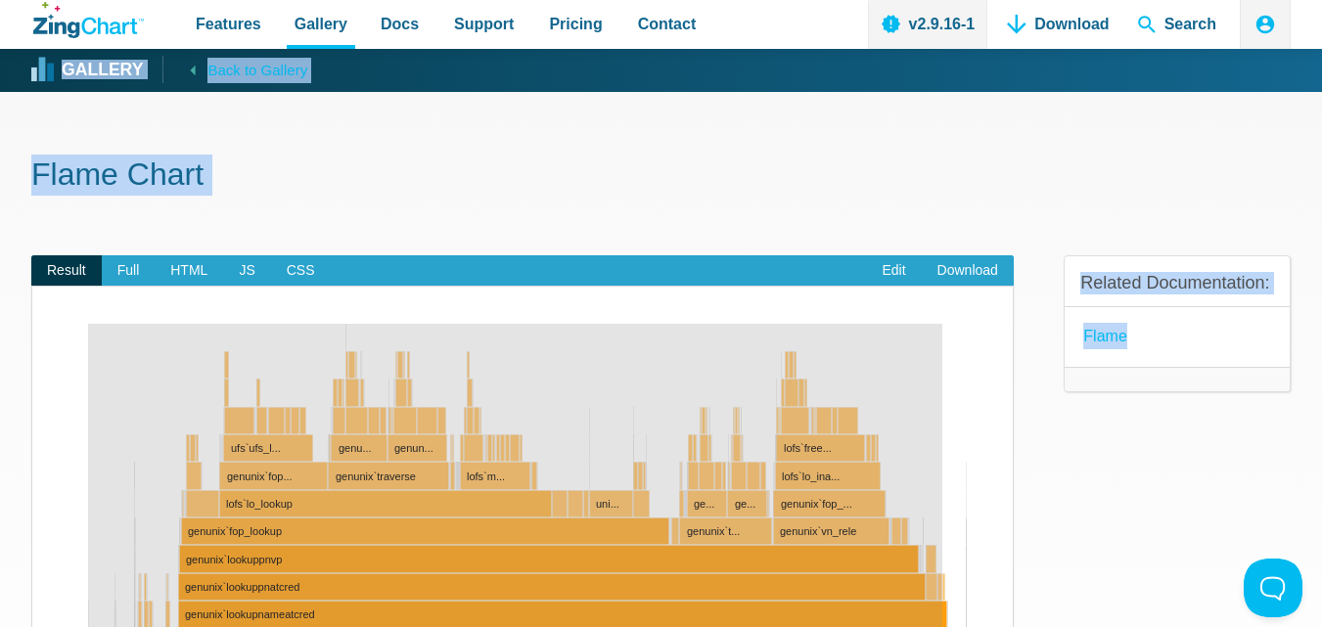
drag, startPoint x: 88, startPoint y: 330, endPoint x: 954, endPoint y: 502, distance: 882.9
click at [954, 502] on img "App Content" at bounding box center [522, 573] width 980 height 519
